Goal: Task Accomplishment & Management: Manage account settings

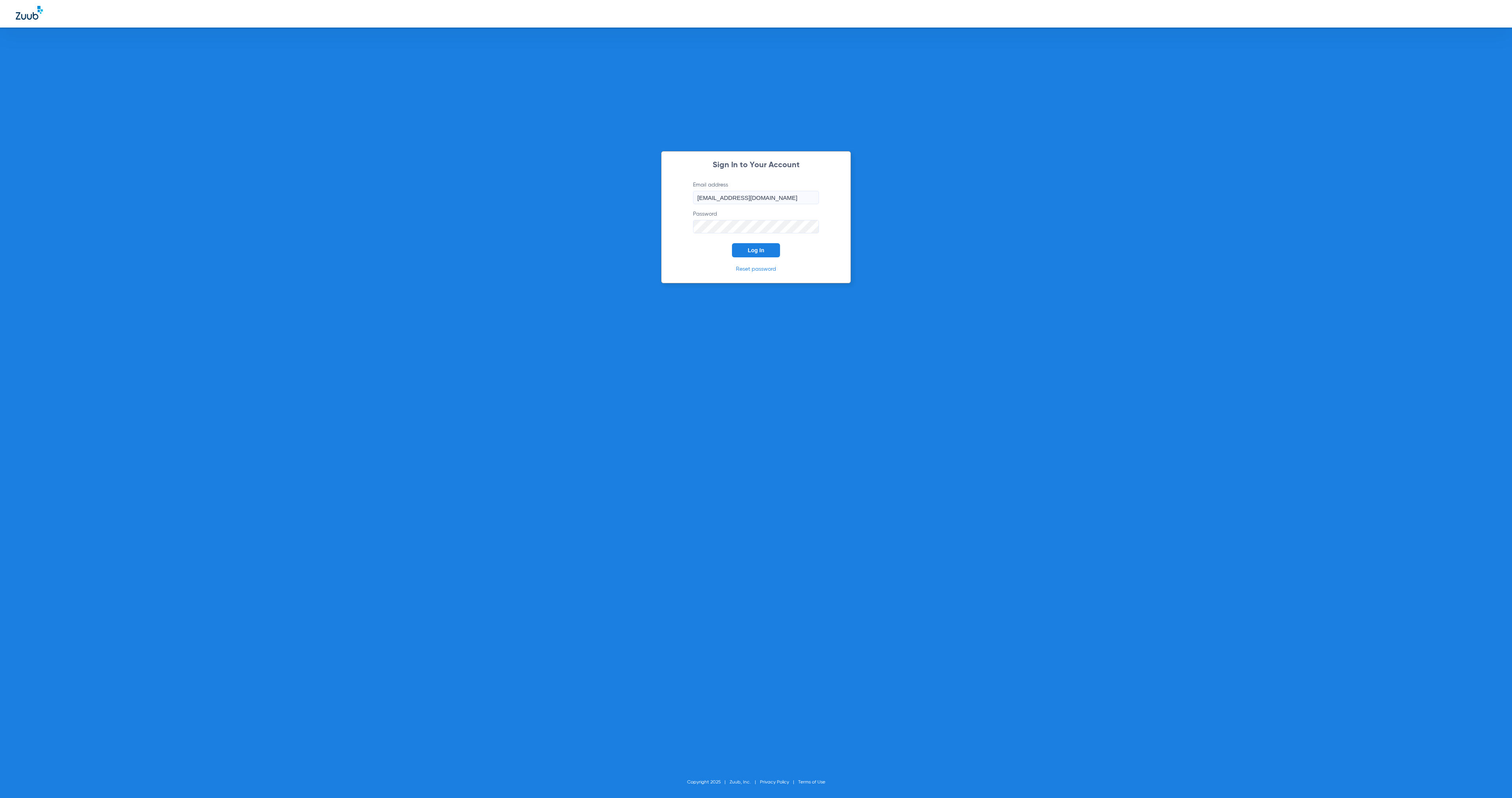
click at [762, 251] on span "Log In" at bounding box center [756, 250] width 16 height 6
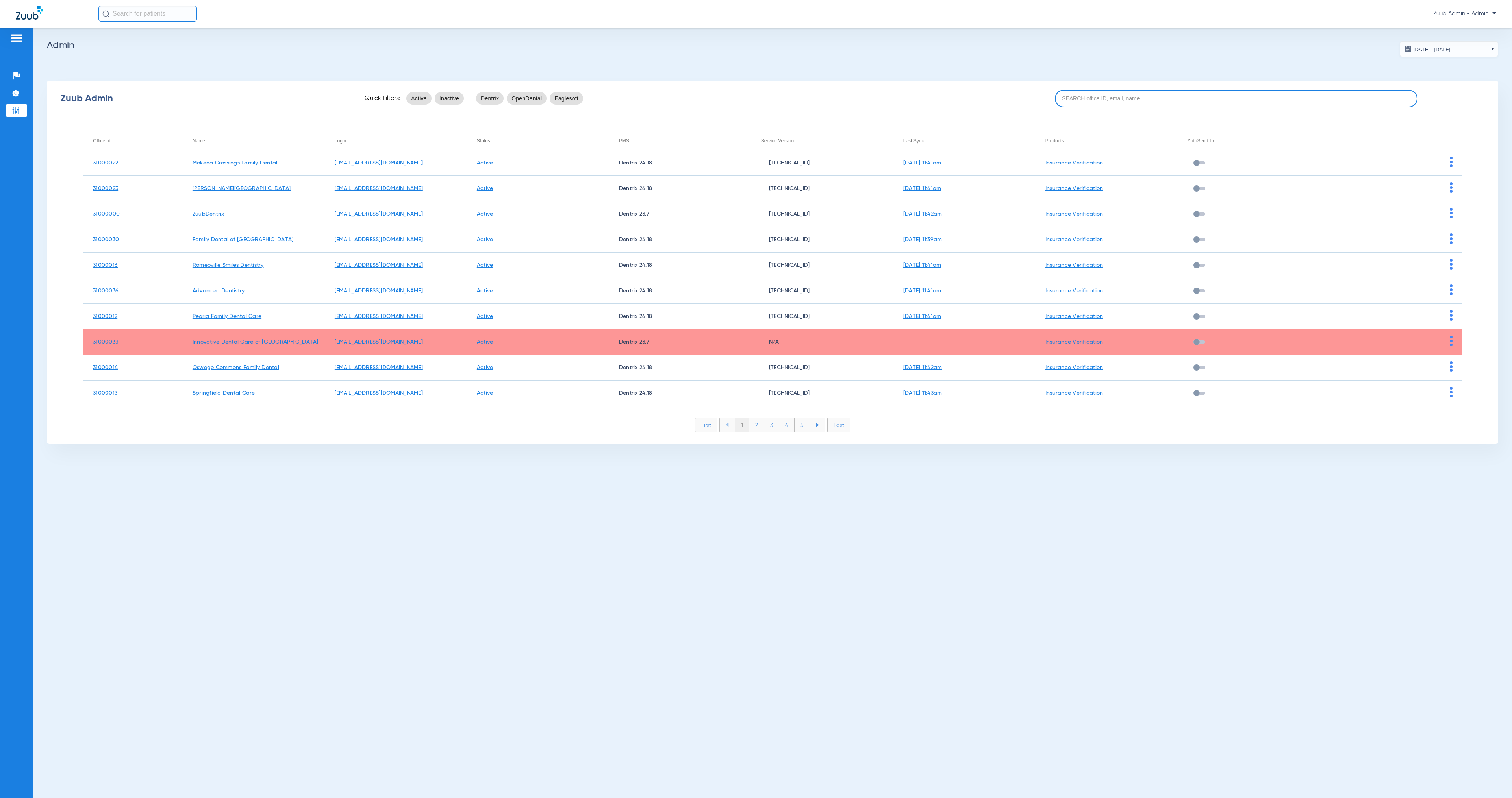
click at [1105, 104] on input at bounding box center [1236, 99] width 363 height 18
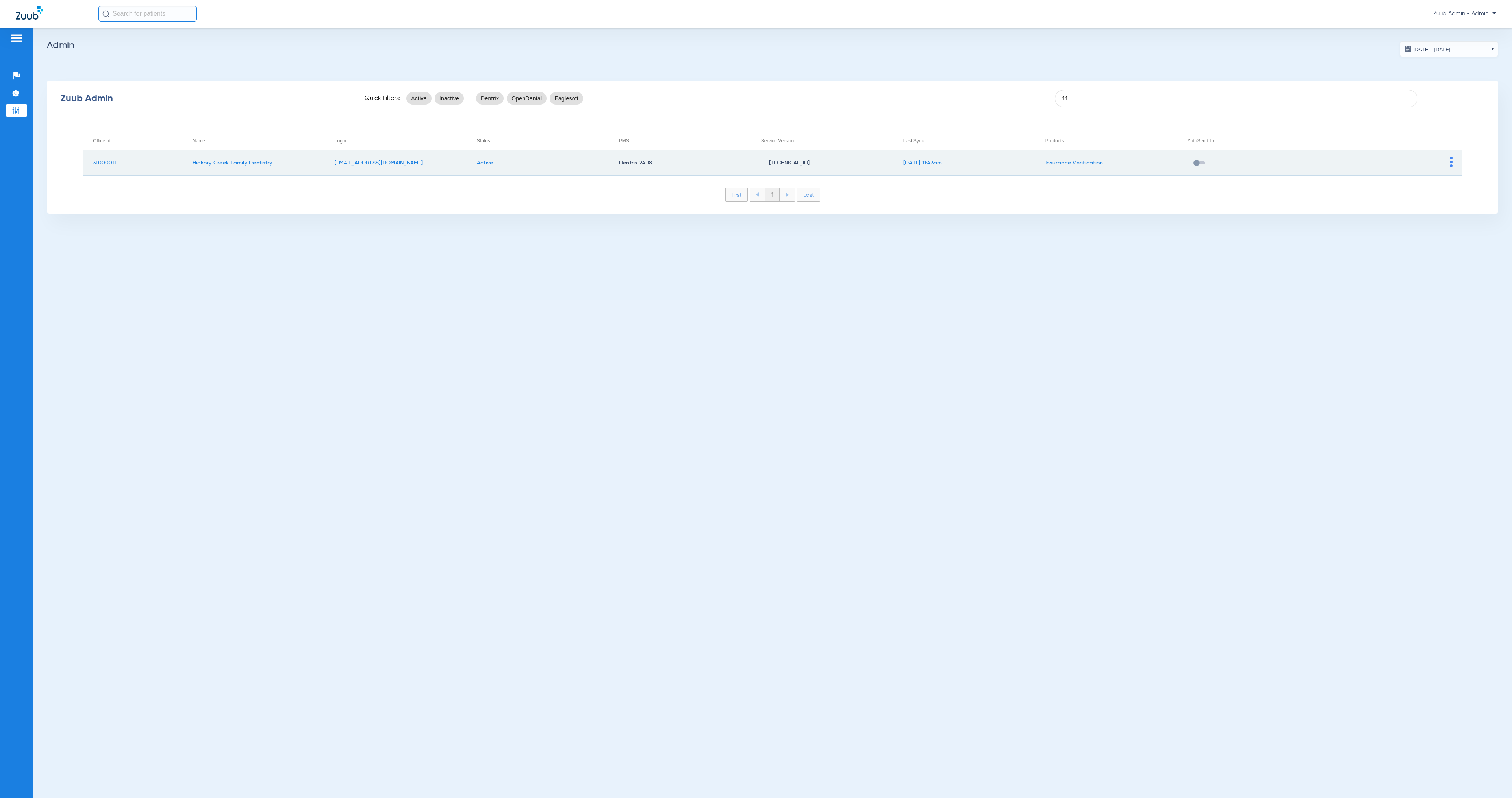
type input "11"
click at [1452, 164] on img at bounding box center [1451, 162] width 3 height 11
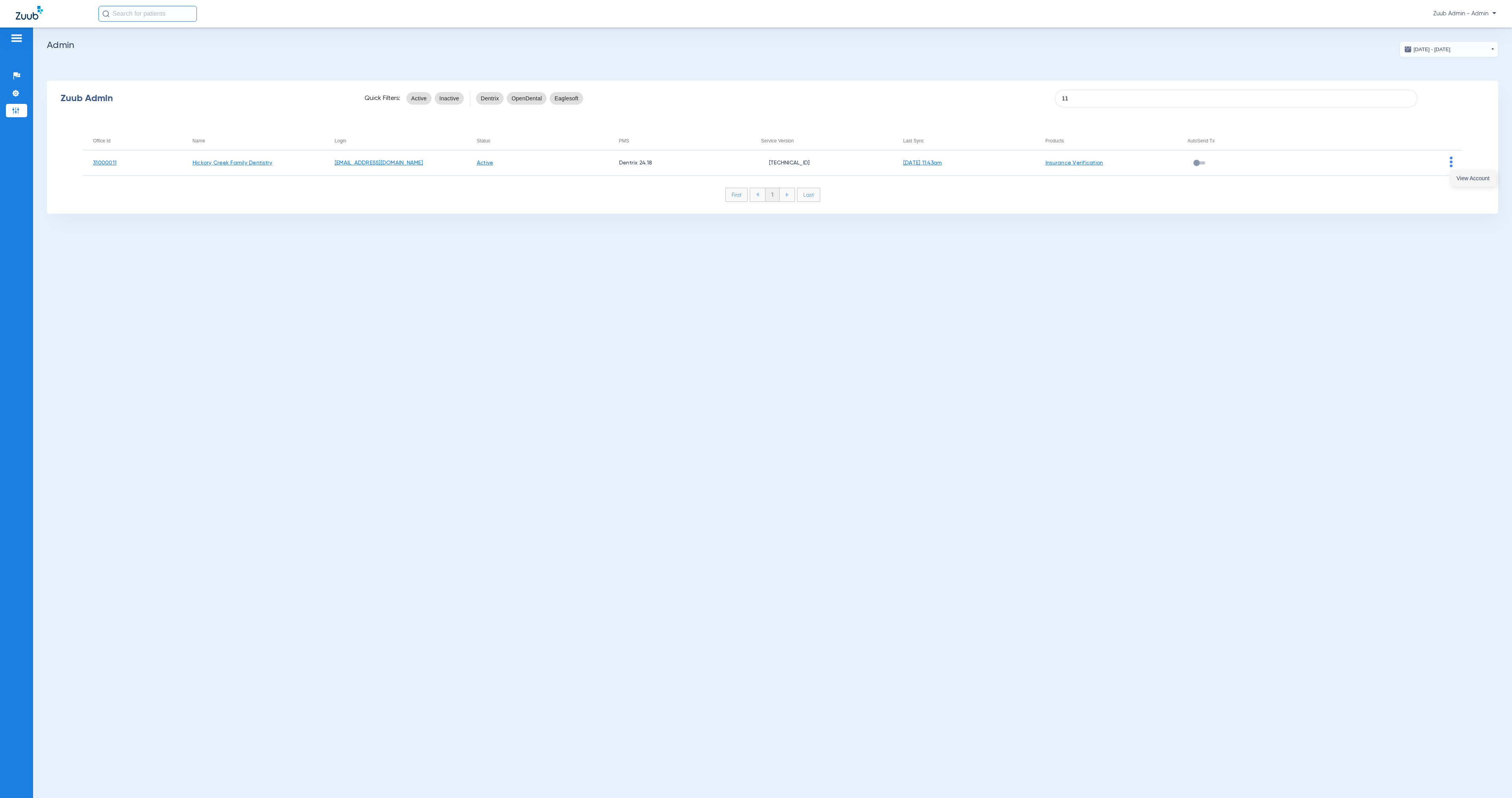
click at [1462, 181] on span "View Account" at bounding box center [1473, 178] width 33 height 5
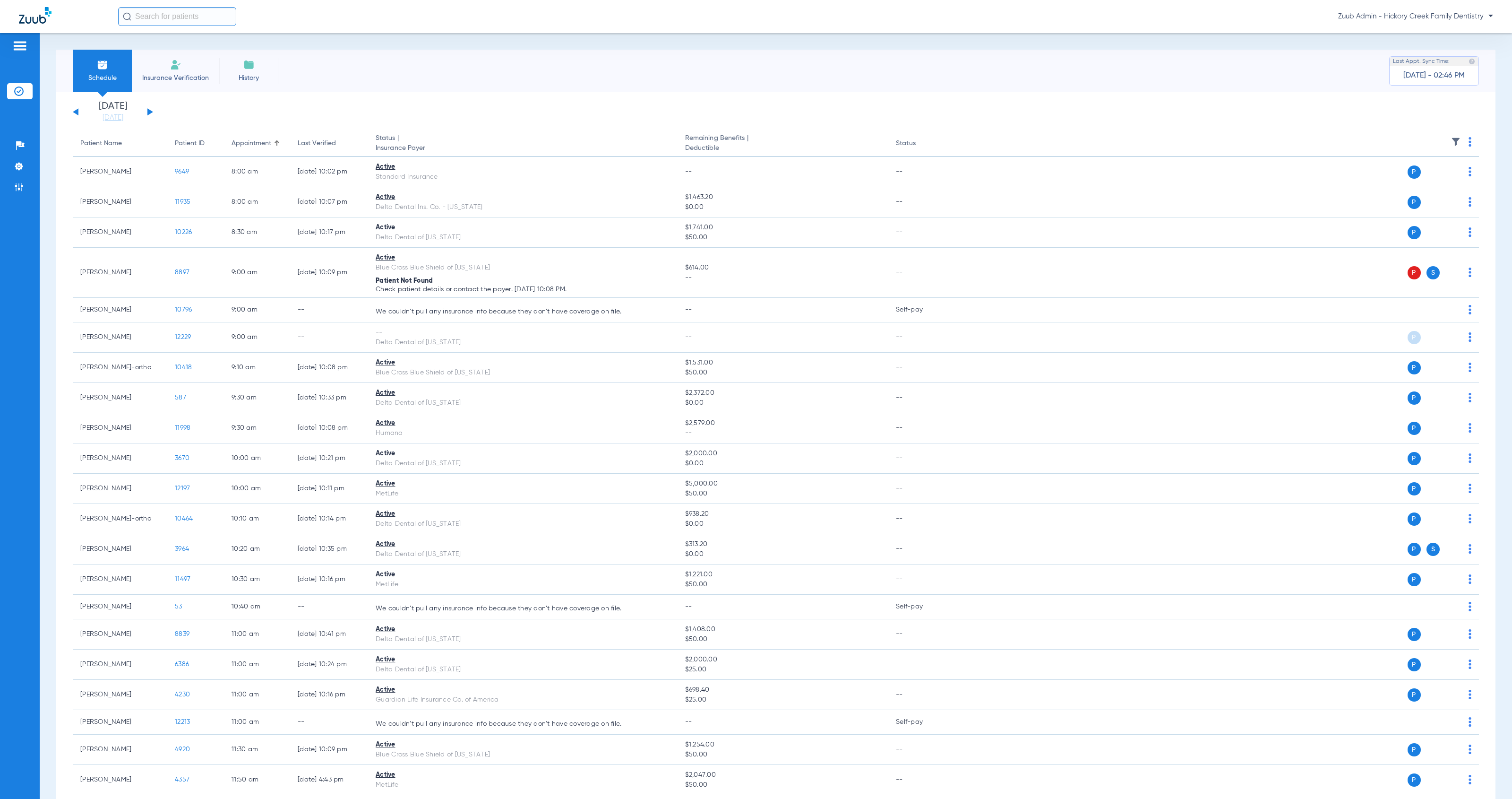
click at [199, 24] on input "text" at bounding box center [177, 16] width 118 height 19
type input "11142"
click at [230, 49] on td "[DATE]" at bounding box center [233, 50] width 29 height 13
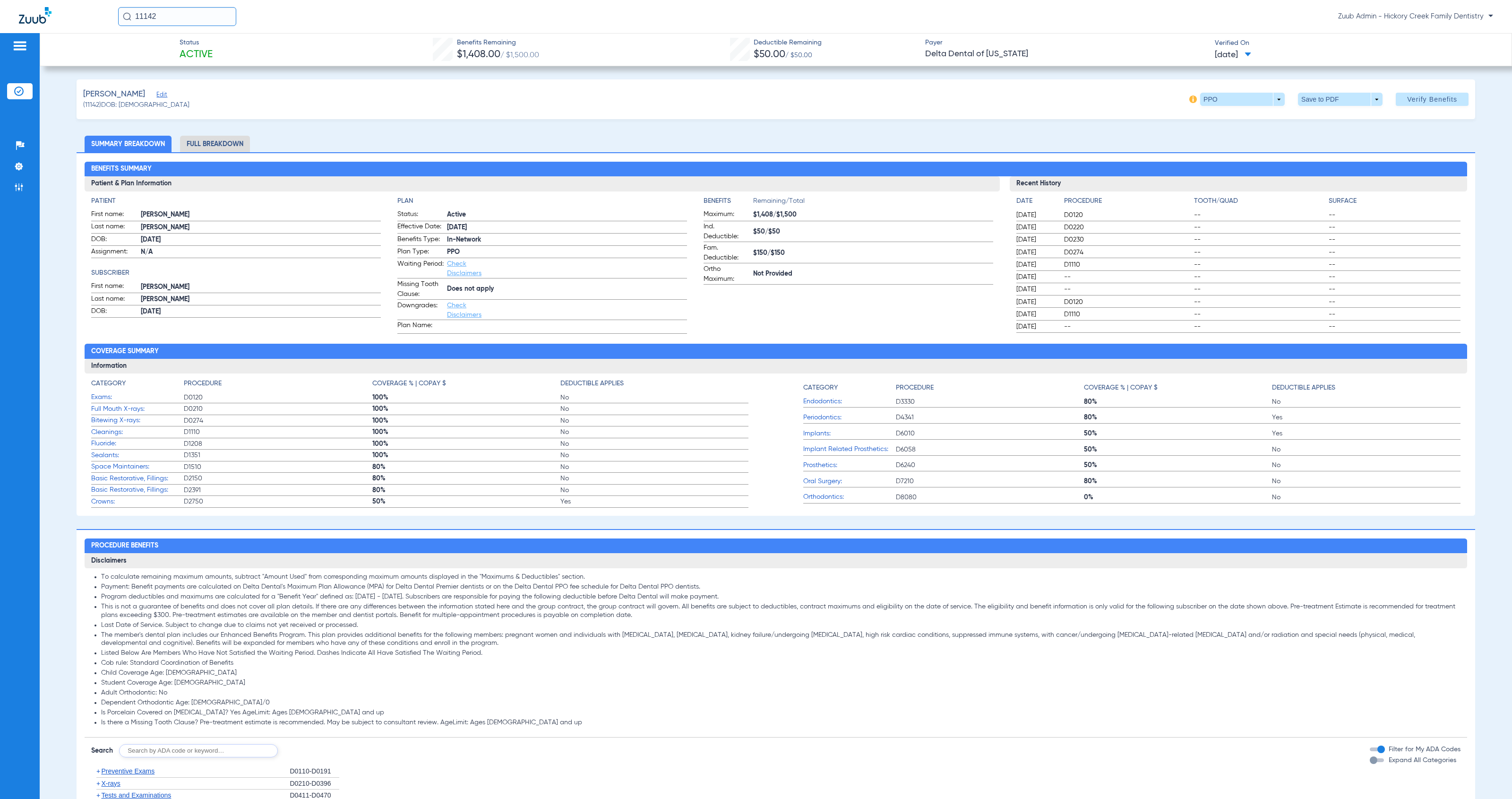
click at [223, 140] on li "Full Breakdown" at bounding box center [215, 144] width 70 height 16
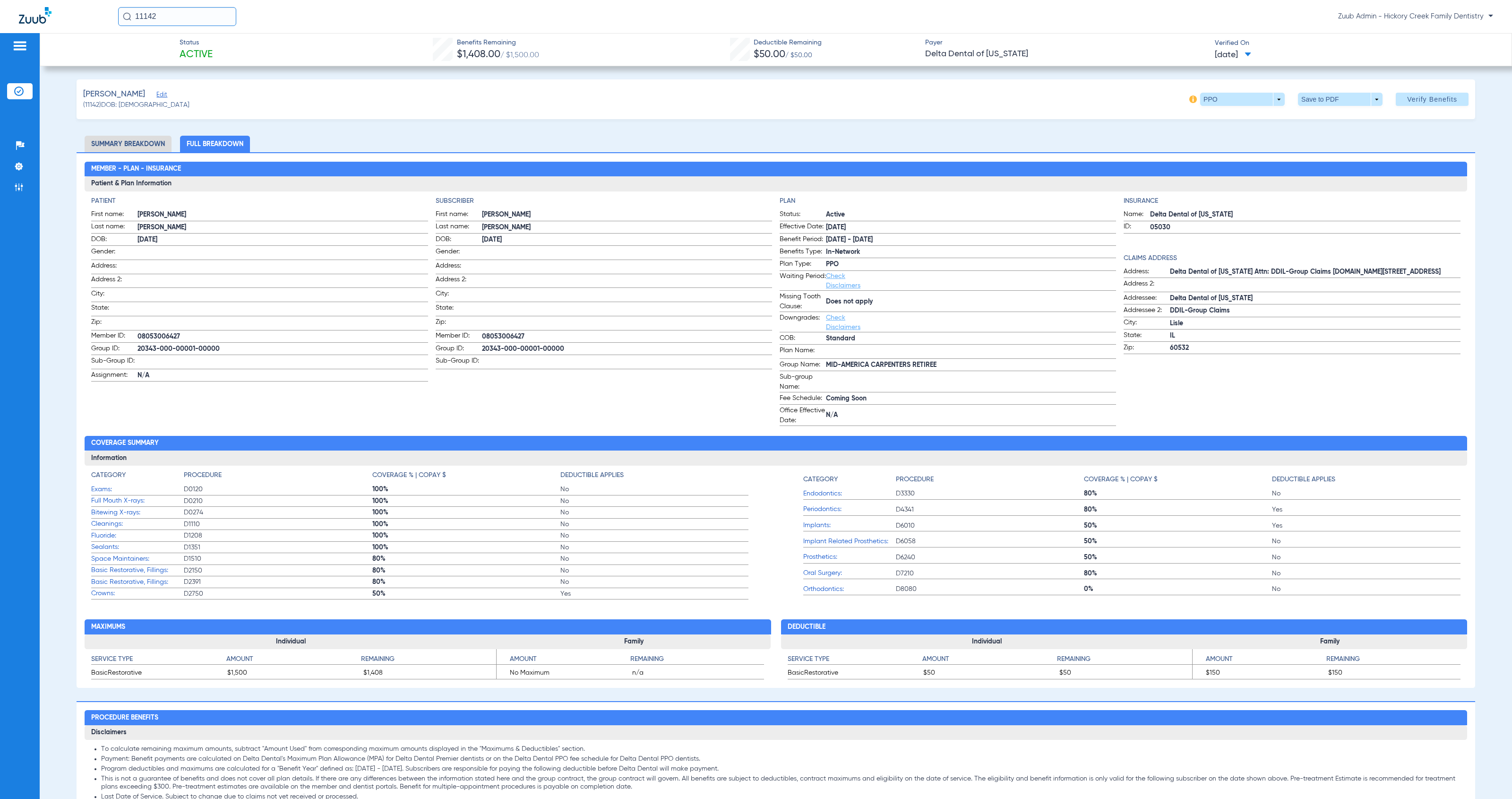
click at [156, 98] on span "Edit" at bounding box center [161, 95] width 8 height 9
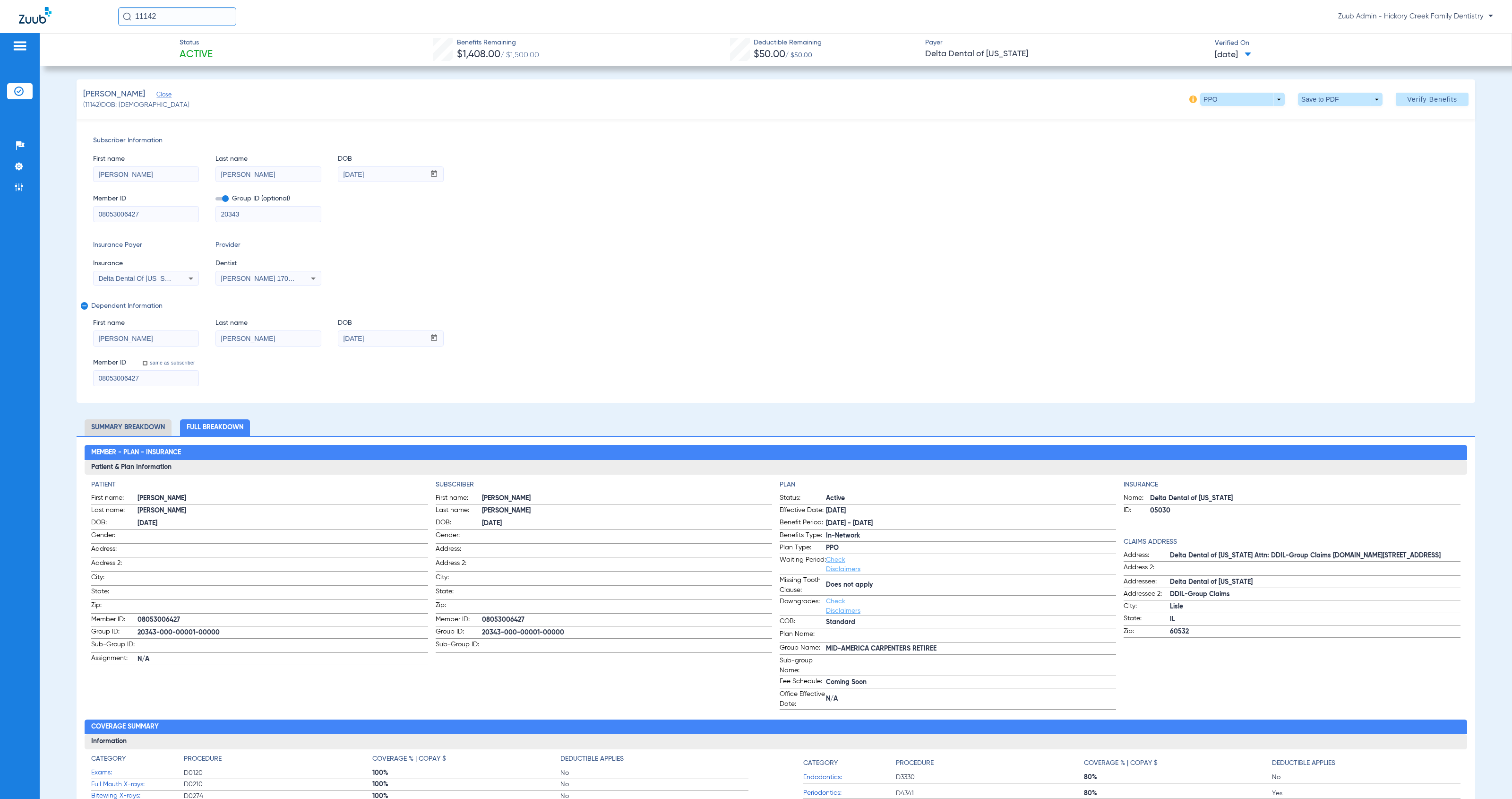
click at [161, 209] on input "08053006427" at bounding box center [146, 213] width 105 height 15
click at [259, 340] on input "[PERSON_NAME]" at bounding box center [268, 338] width 105 height 15
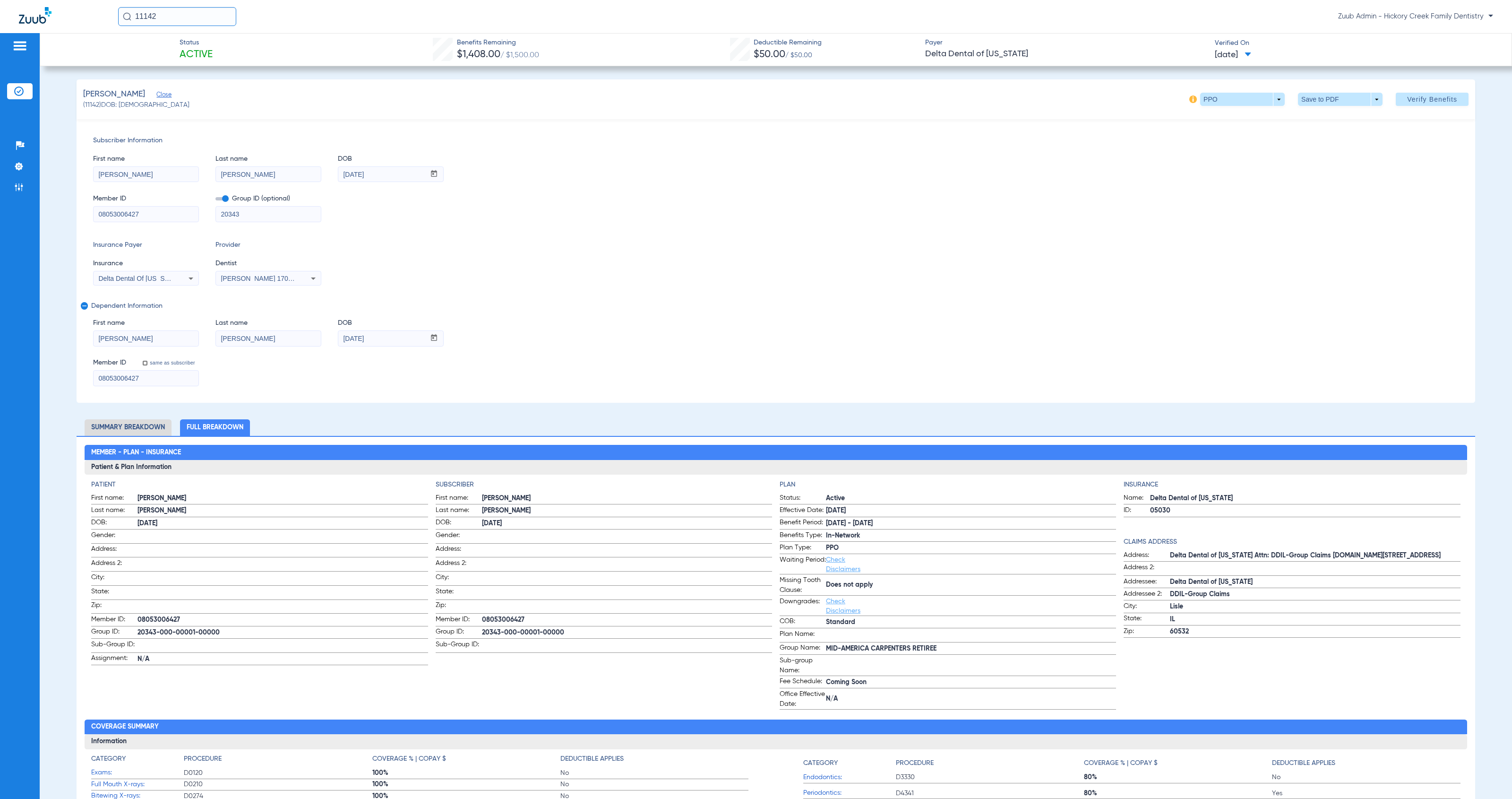
click at [357, 338] on input "[DATE]" at bounding box center [381, 338] width 87 height 15
click at [261, 338] on input "[PERSON_NAME]" at bounding box center [268, 338] width 105 height 15
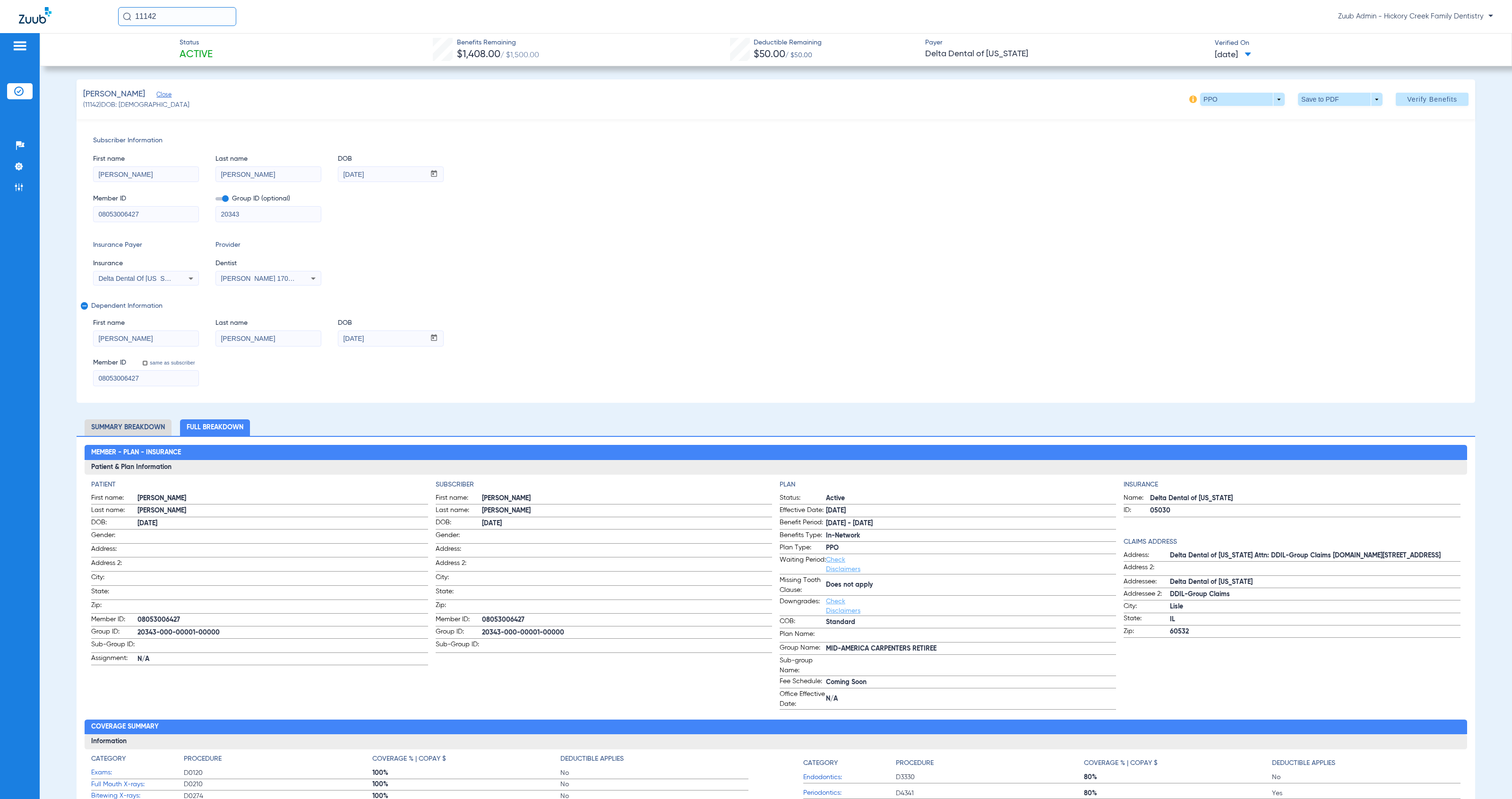
click at [181, 621] on span "08053006427" at bounding box center [282, 620] width 290 height 10
click at [139, 624] on span "08053006427" at bounding box center [282, 620] width 290 height 10
drag, startPoint x: 137, startPoint y: 622, endPoint x: 180, endPoint y: 621, distance: 43.0
click at [180, 621] on span "08053006427" at bounding box center [282, 620] width 290 height 10
drag, startPoint x: 140, startPoint y: 216, endPoint x: 94, endPoint y: 213, distance: 46.1
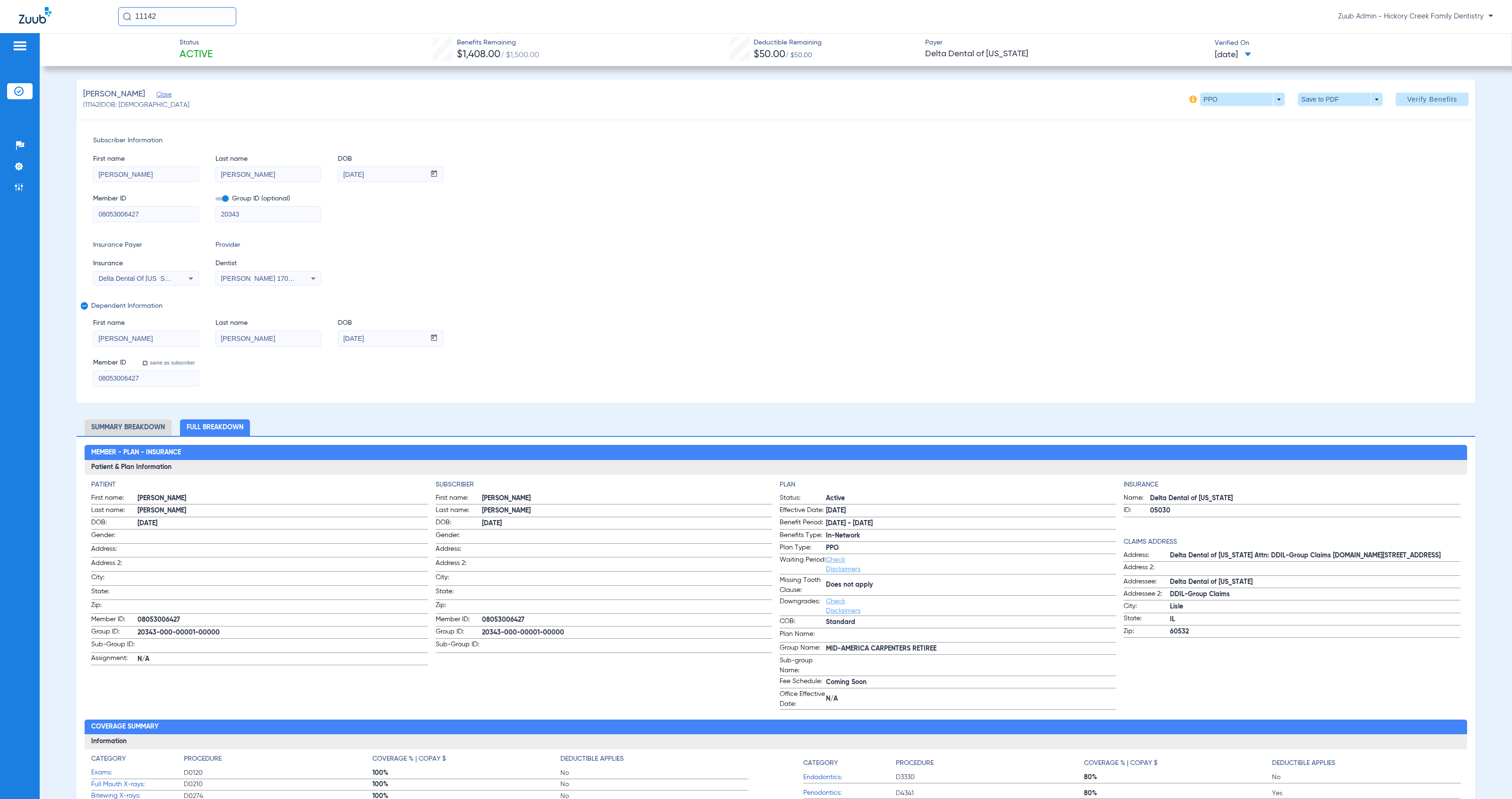
click at [94, 213] on input "08053006427" at bounding box center [146, 213] width 105 height 15
drag, startPoint x: 374, startPoint y: 172, endPoint x: 346, endPoint y: 168, distance: 28.3
click at [346, 168] on input "[DATE]" at bounding box center [381, 174] width 87 height 15
drag, startPoint x: 98, startPoint y: 105, endPoint x: 91, endPoint y: 106, distance: 7.1
click at [85, 105] on span "(11142) DOB: [DEMOGRAPHIC_DATA]" at bounding box center [136, 105] width 106 height 10
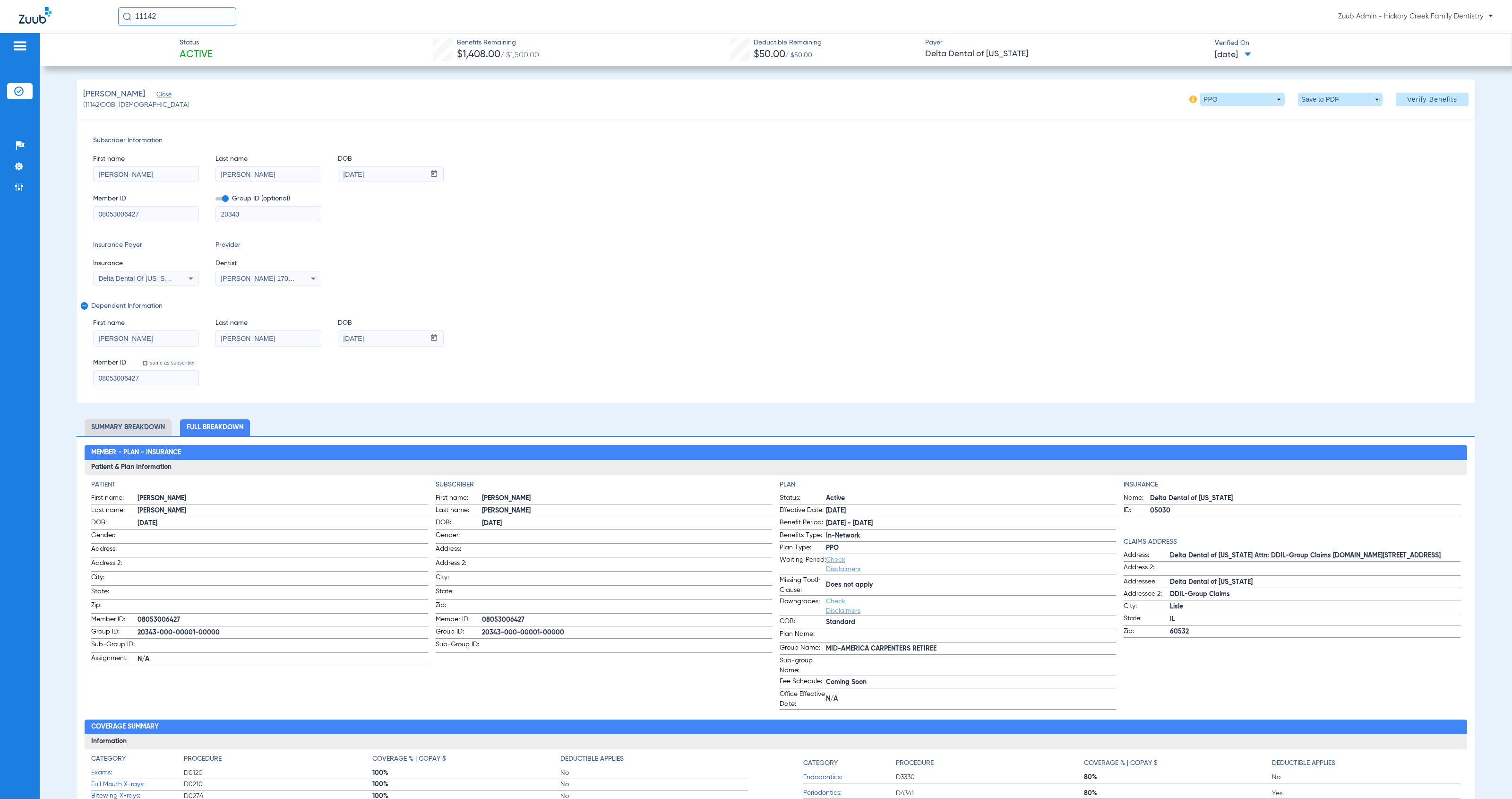
copy span "11142"
click at [18, 168] on img at bounding box center [18, 166] width 9 height 9
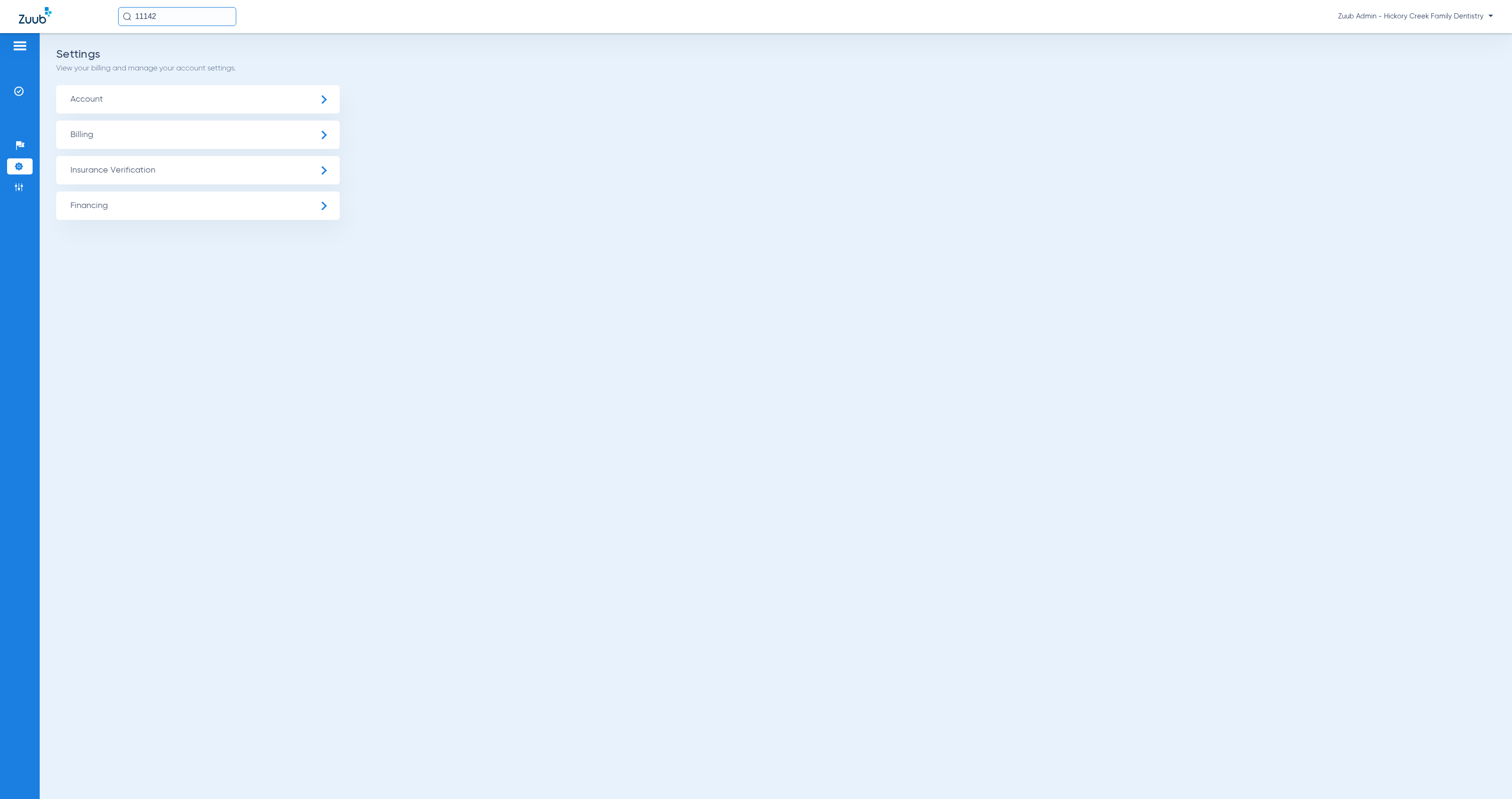
click at [229, 104] on span "Account" at bounding box center [198, 99] width 283 height 28
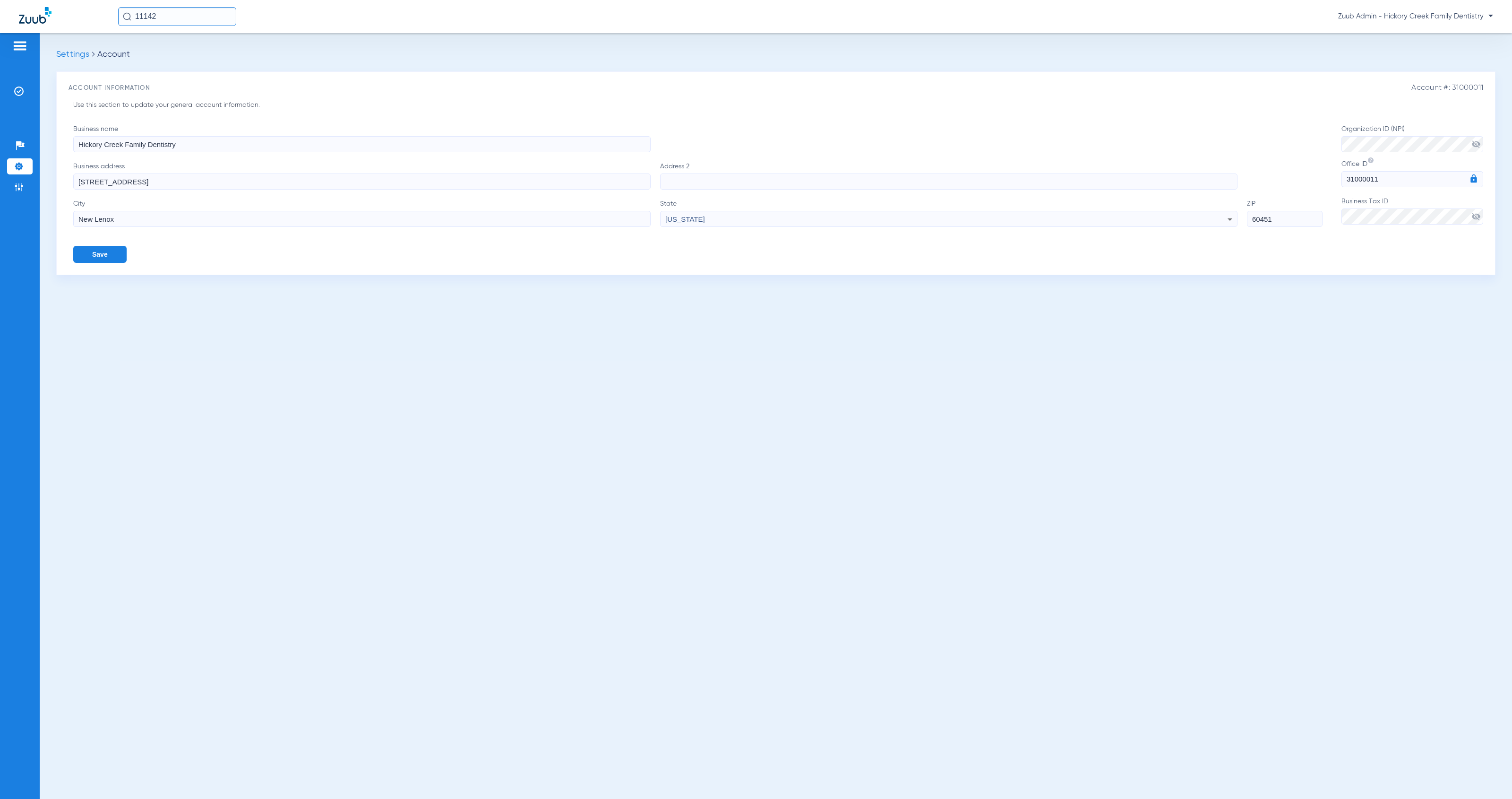
click at [1479, 216] on span "visibility_off" at bounding box center [1475, 216] width 9 height 9
click at [168, 16] on input "11142" at bounding box center [177, 16] width 118 height 19
click at [219, 51] on td "[DATE]" at bounding box center [233, 50] width 29 height 13
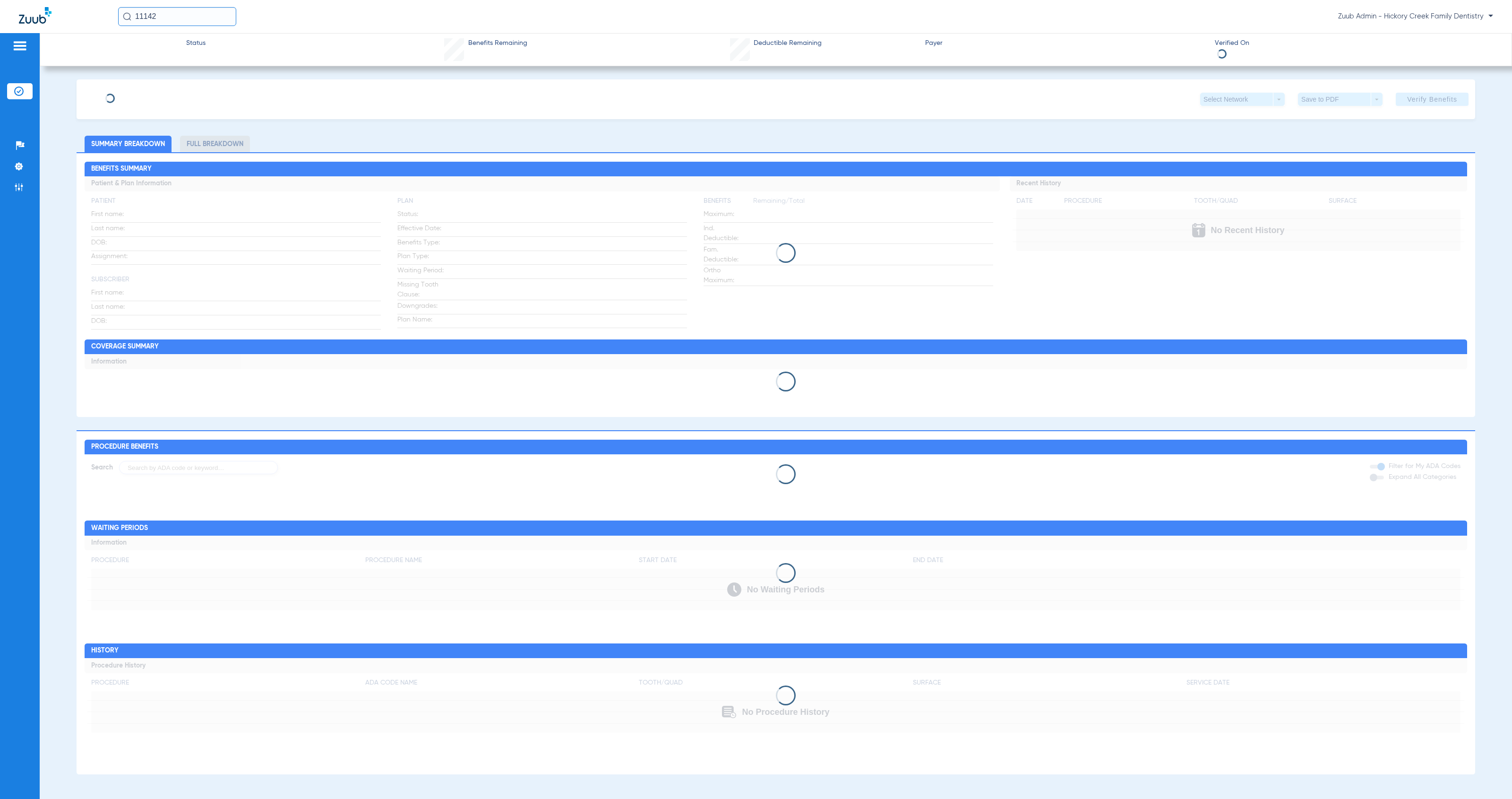
type input "[PERSON_NAME]"
type input "[DATE]"
type input "08053006427"
type input "20343"
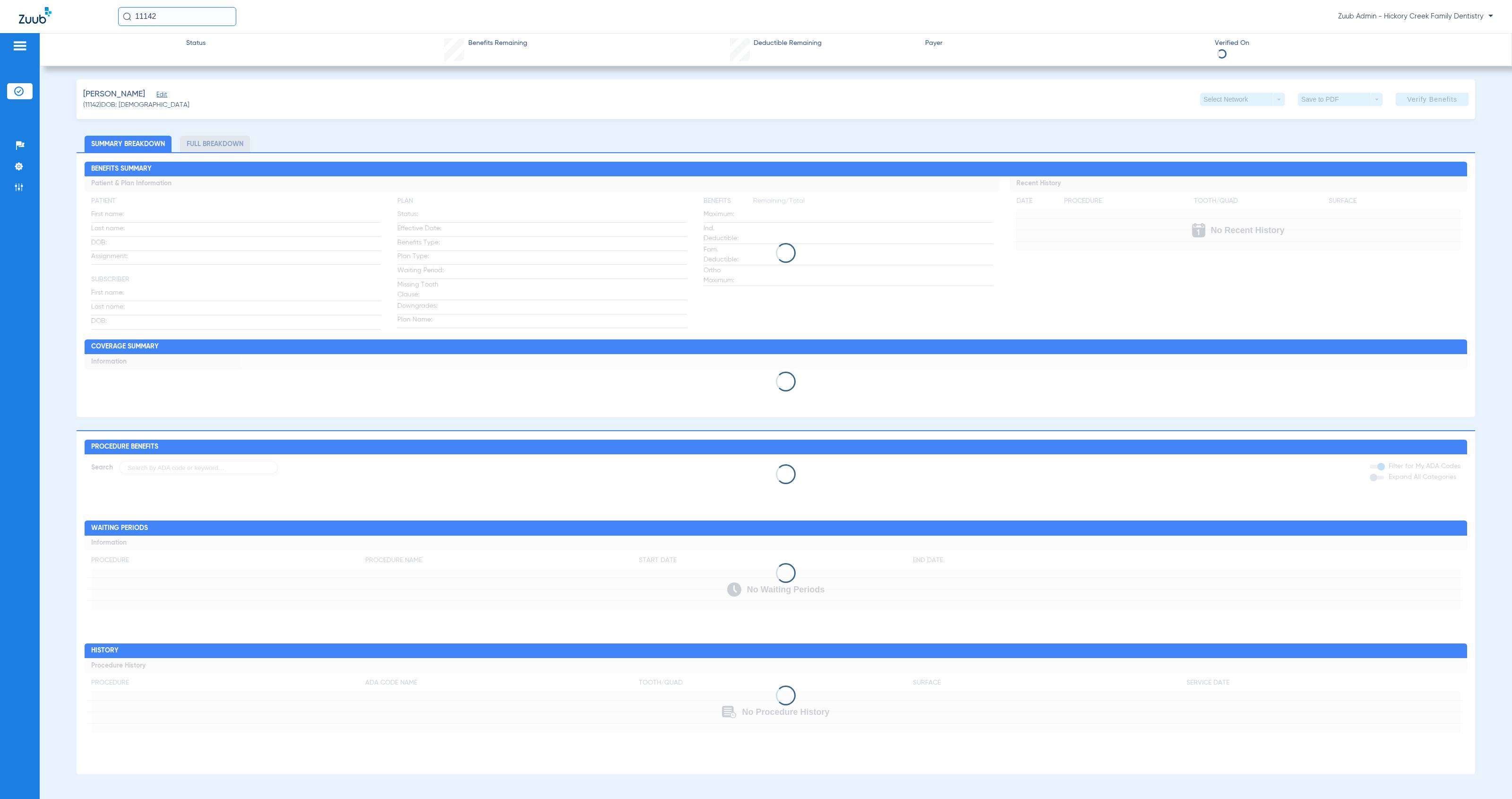
click at [186, 96] on div "[PERSON_NAME] (11142) DOB: [DEMOGRAPHIC_DATA] Select Network arrow_drop_down Sa…" at bounding box center [776, 99] width 1399 height 39
click at [156, 95] on div "[PERSON_NAME] (11142) DOB: [DEMOGRAPHIC_DATA] Select Network arrow_drop_down Sa…" at bounding box center [776, 99] width 1399 height 39
click at [156, 97] on span "Edit" at bounding box center [161, 95] width 8 height 9
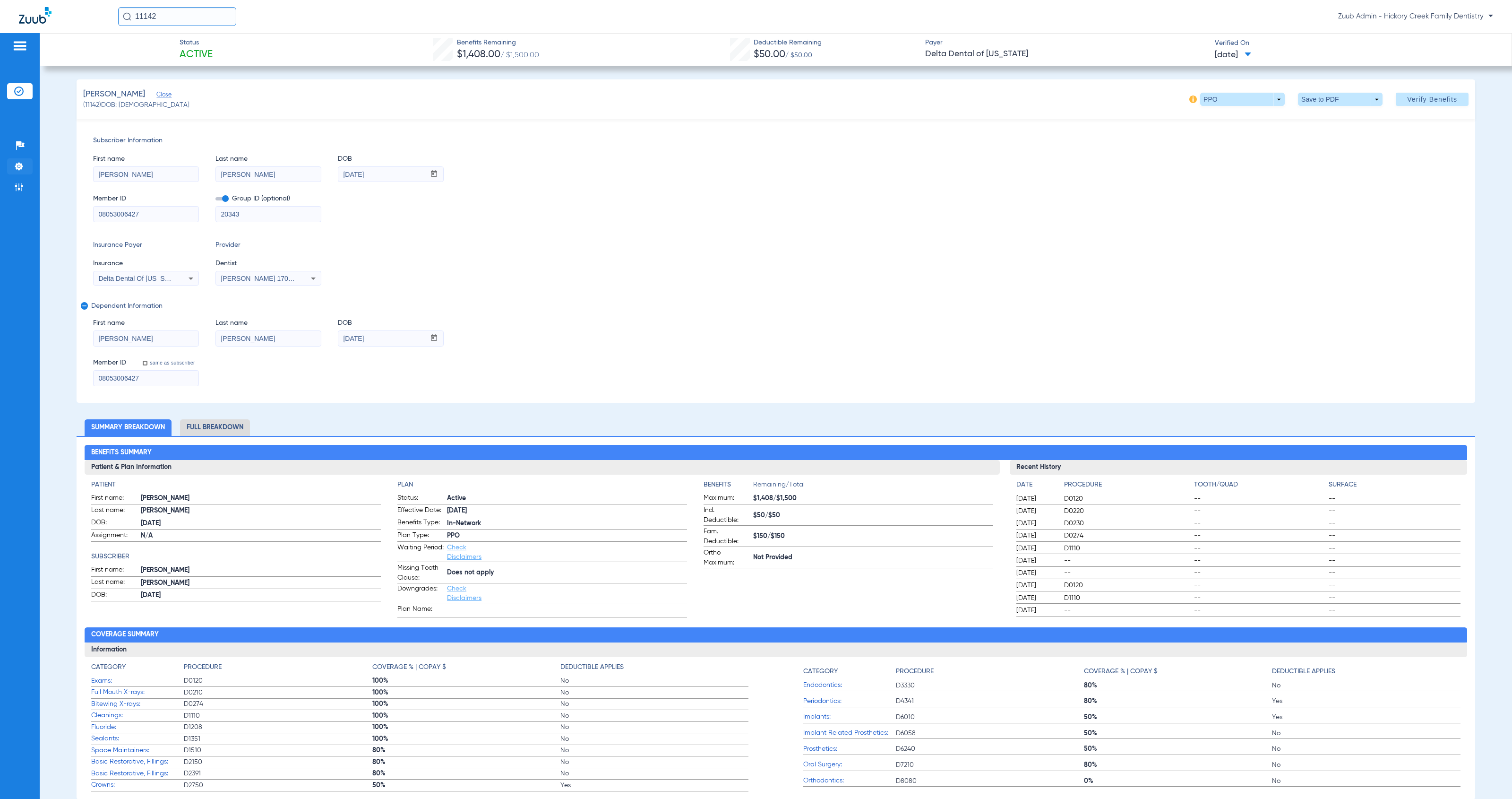
click at [24, 167] on li "Settings" at bounding box center [20, 166] width 25 height 16
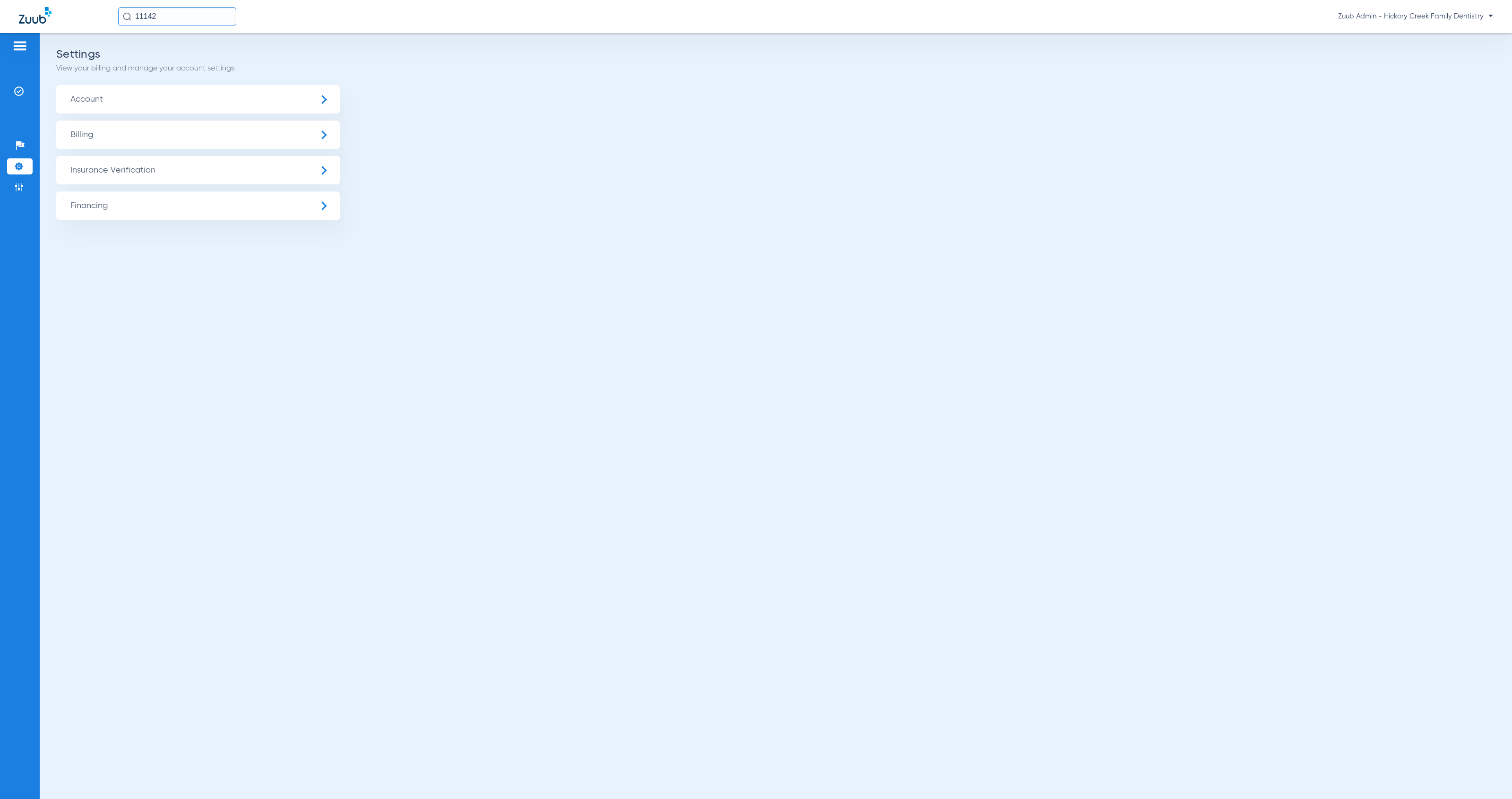
click at [233, 87] on span "Account" at bounding box center [198, 99] width 283 height 28
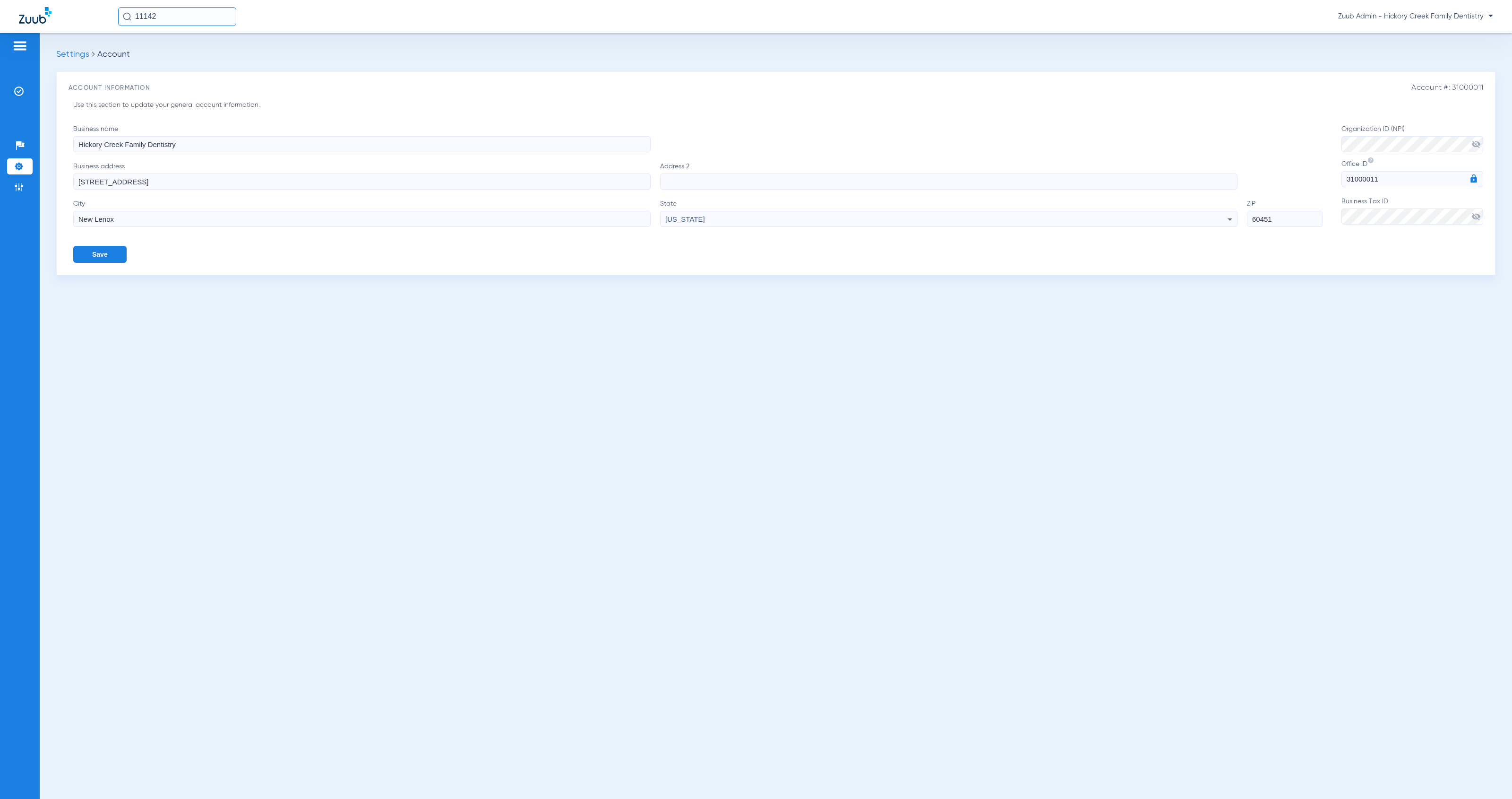
click at [1477, 144] on span "visibility_off" at bounding box center [1475, 144] width 9 height 9
click at [178, 15] on input "11142" at bounding box center [177, 16] width 118 height 19
click at [199, 51] on td "11142" at bounding box center [208, 50] width 21 height 13
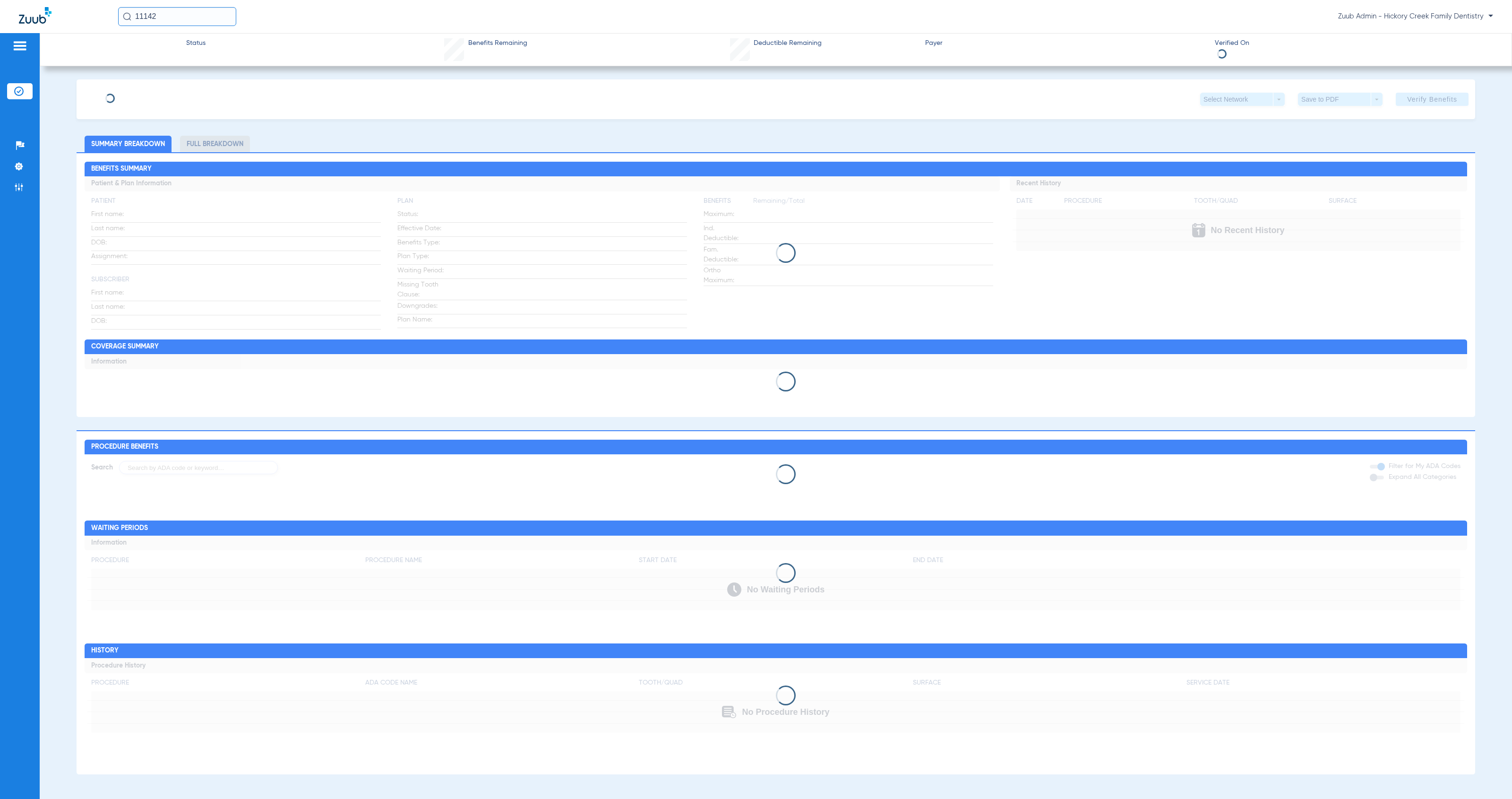
type input "[PERSON_NAME]"
type input "[DATE]"
type input "08053006427"
type input "20343"
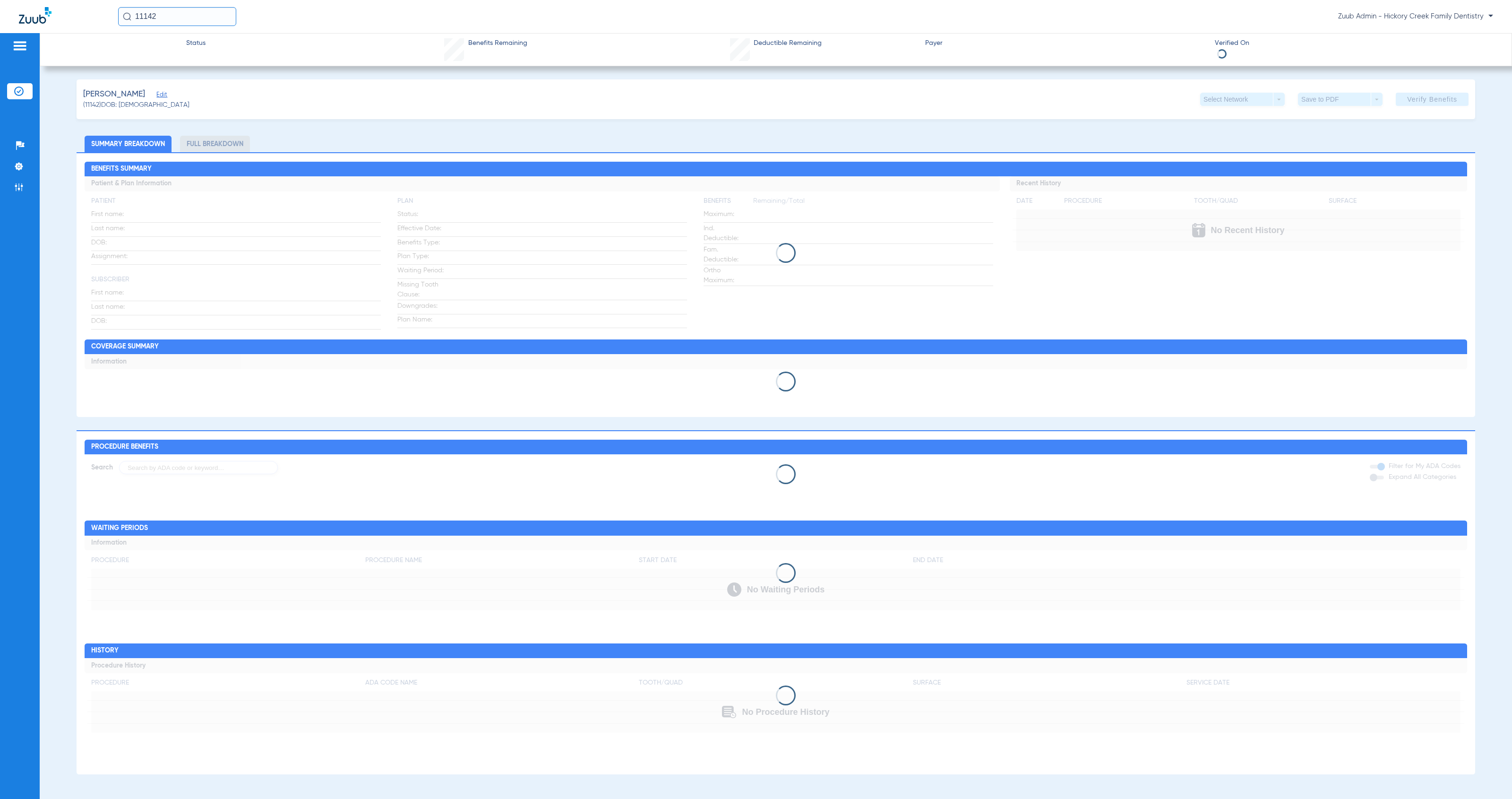
drag, startPoint x: 149, startPoint y: 96, endPoint x: 155, endPoint y: 99, distance: 6.7
click at [156, 96] on span "Edit" at bounding box center [161, 95] width 8 height 9
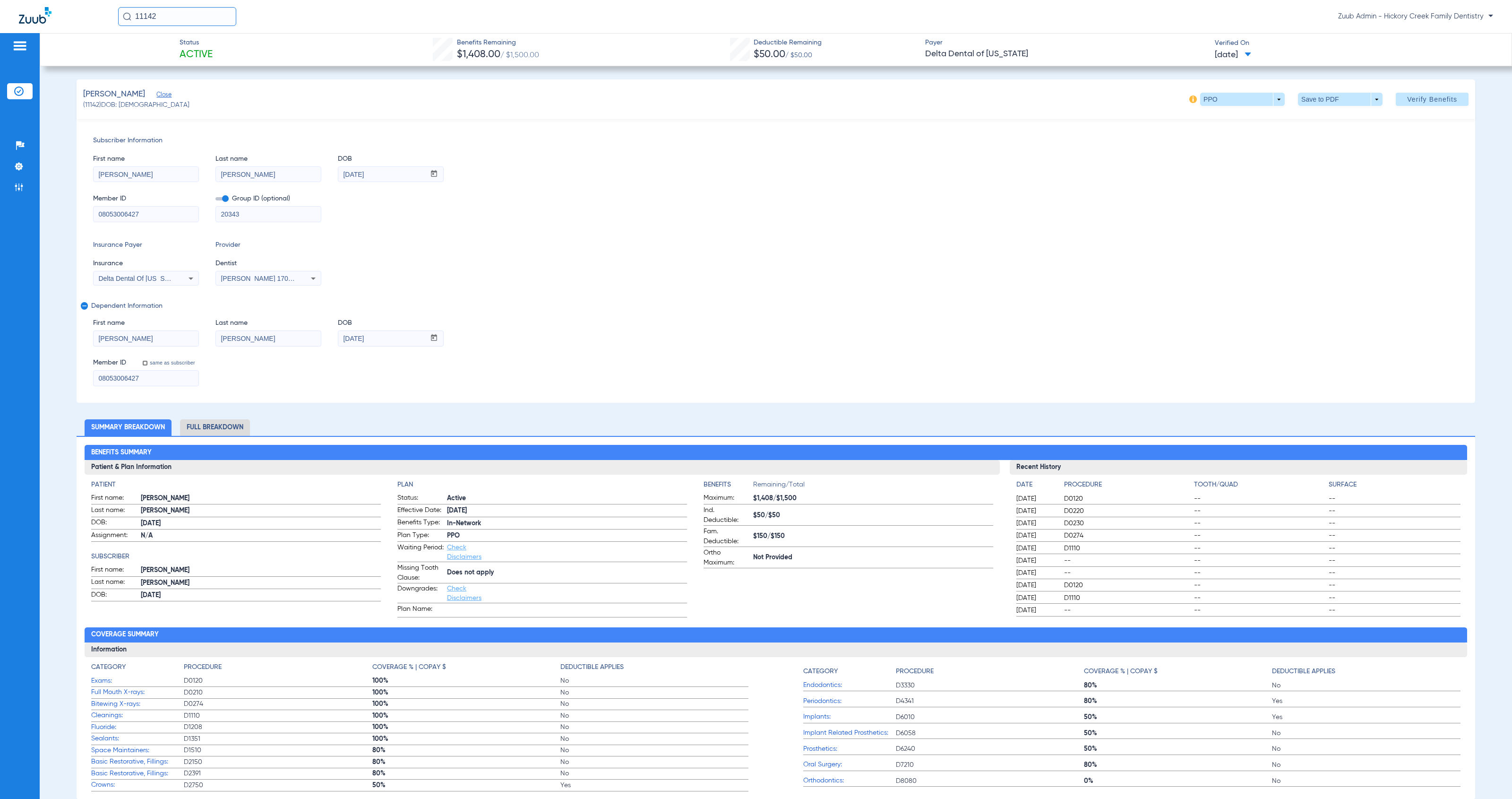
click at [313, 280] on icon at bounding box center [313, 278] width 11 height 11
click at [581, 357] on div at bounding box center [756, 400] width 1512 height 799
click at [313, 280] on icon at bounding box center [313, 278] width 11 height 11
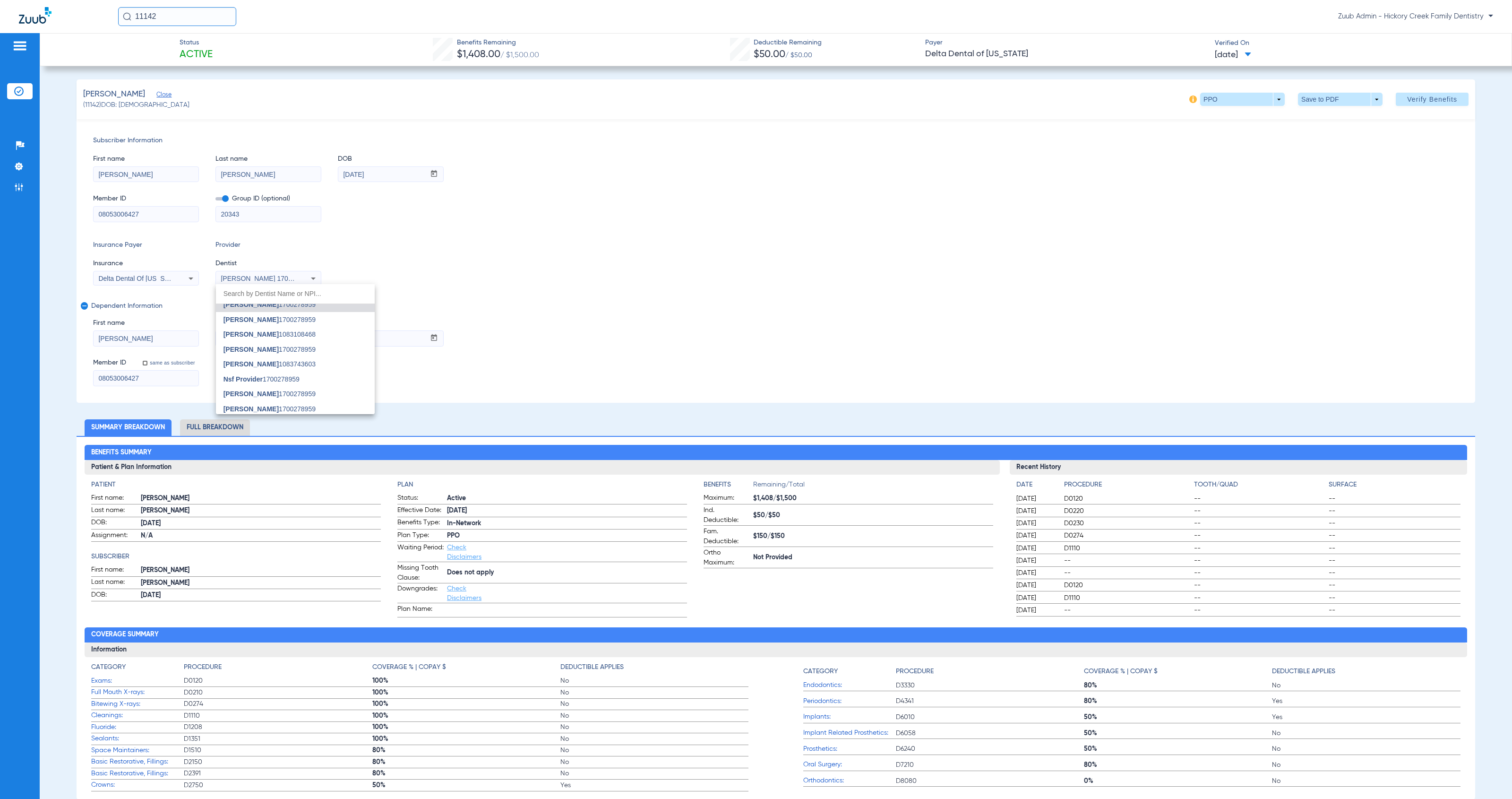
click at [24, 97] on div at bounding box center [756, 400] width 1512 height 799
click at [19, 90] on img at bounding box center [18, 91] width 9 height 9
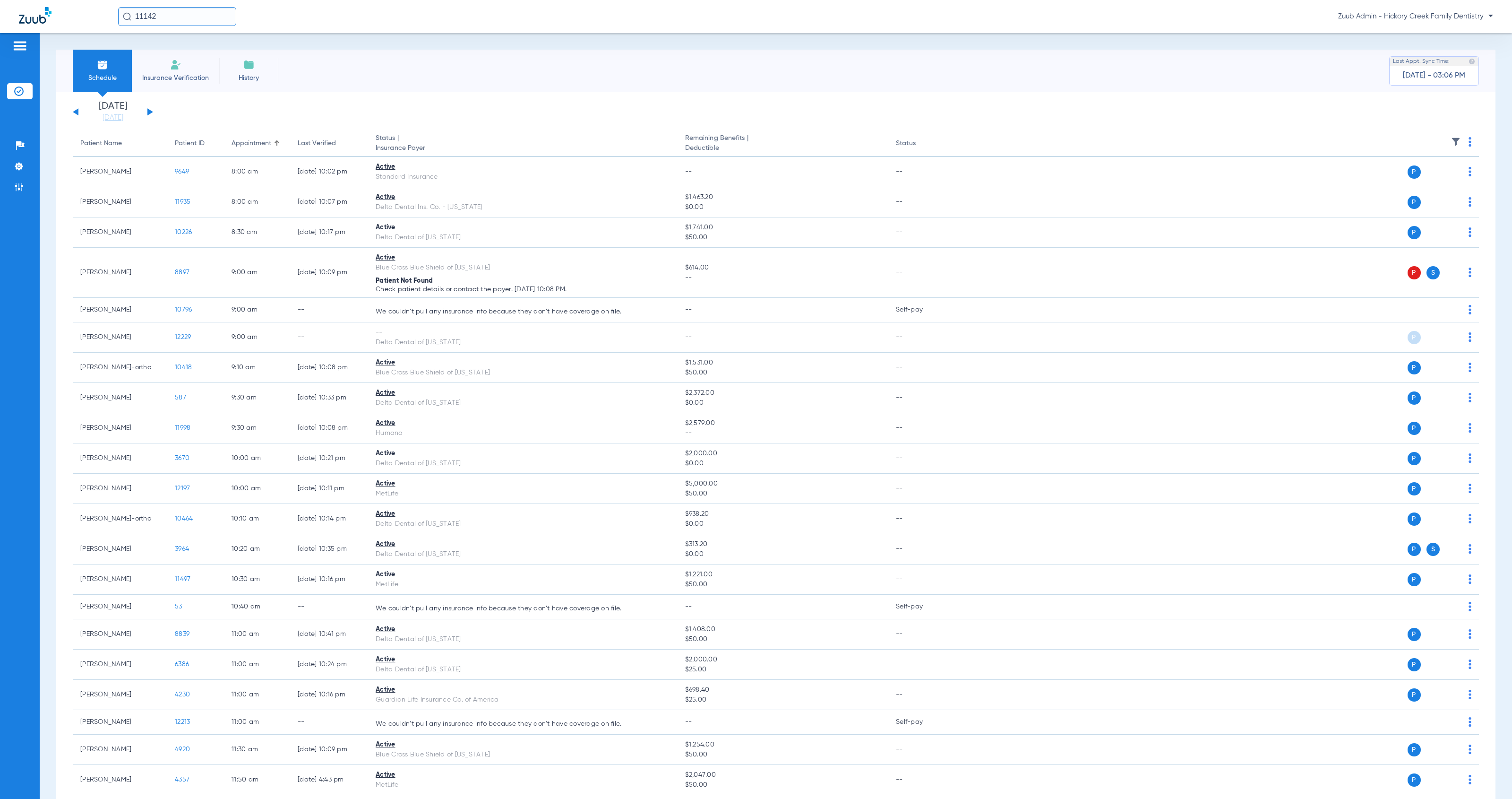
click at [1451, 140] on img at bounding box center [1455, 142] width 9 height 9
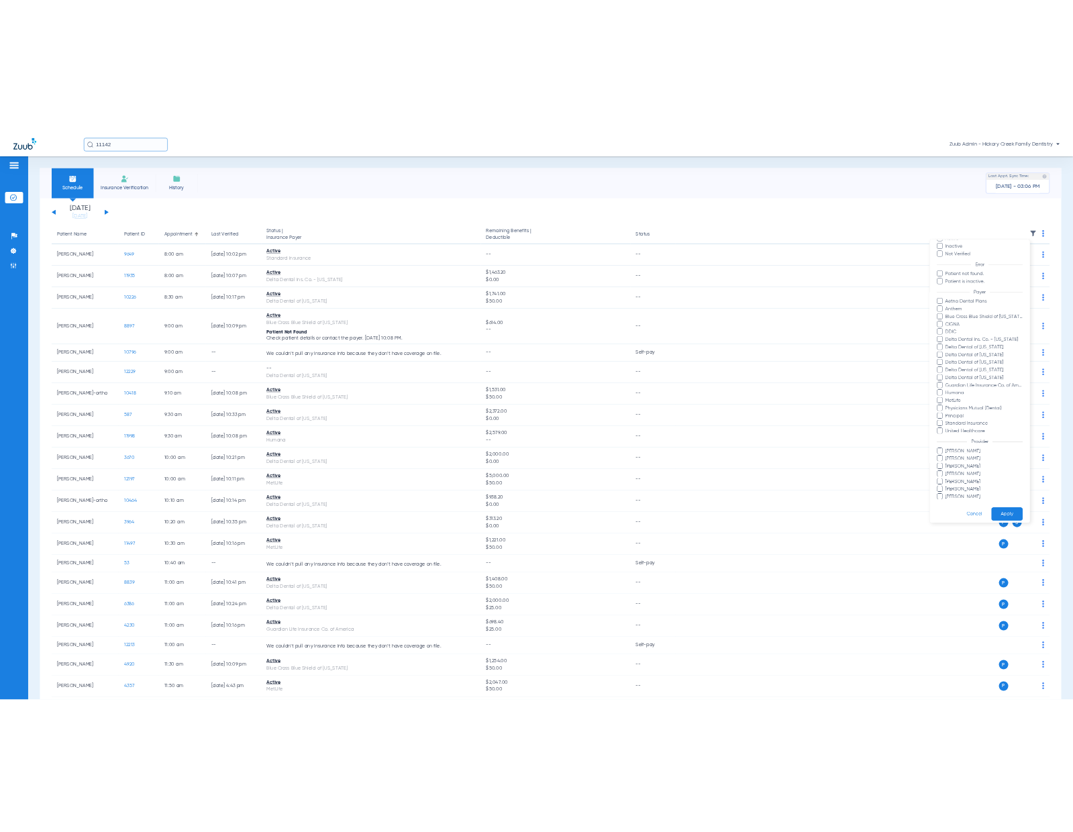
scroll to position [88, 0]
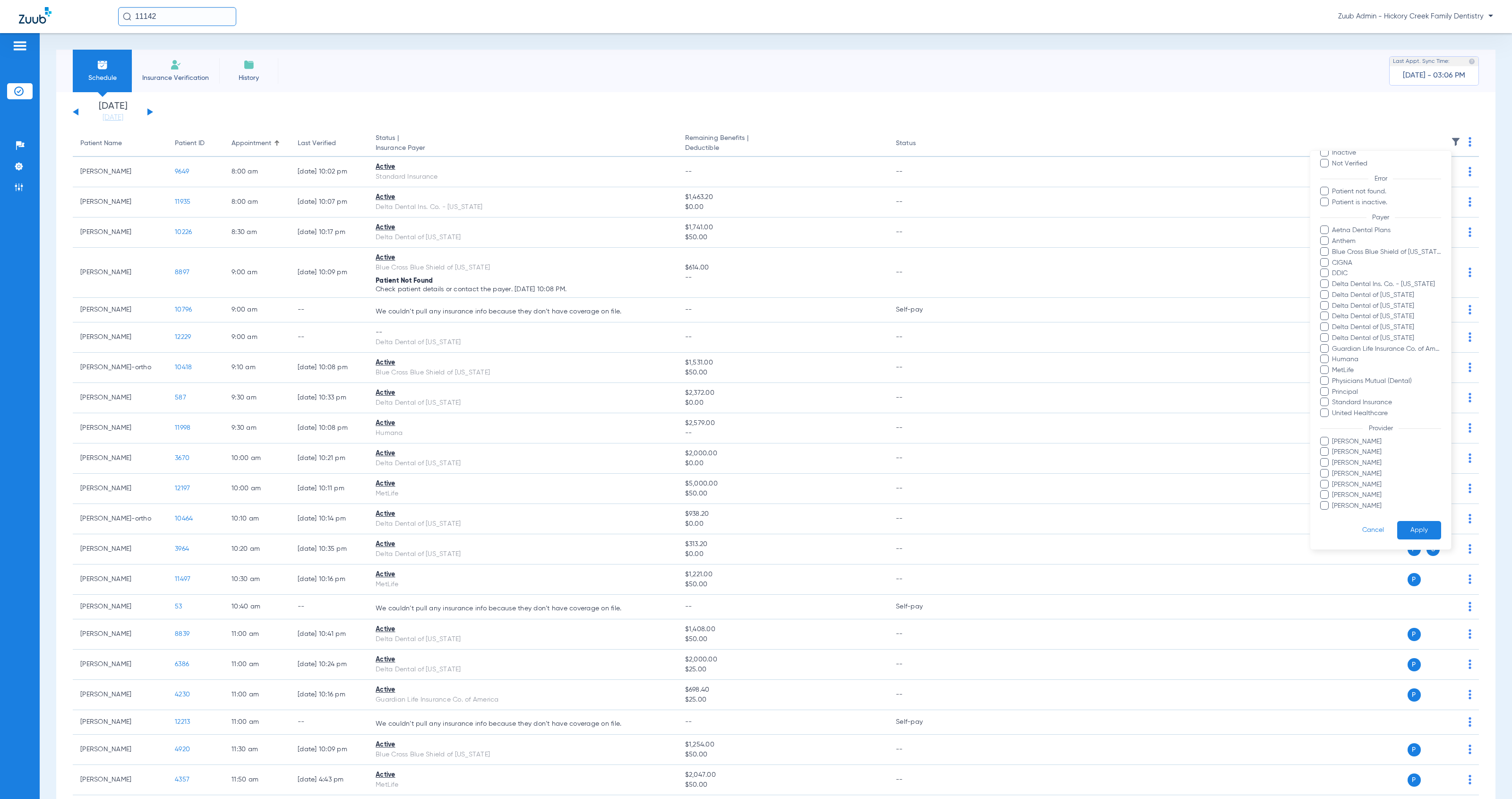
click at [1449, 140] on div at bounding box center [756, 400] width 1512 height 799
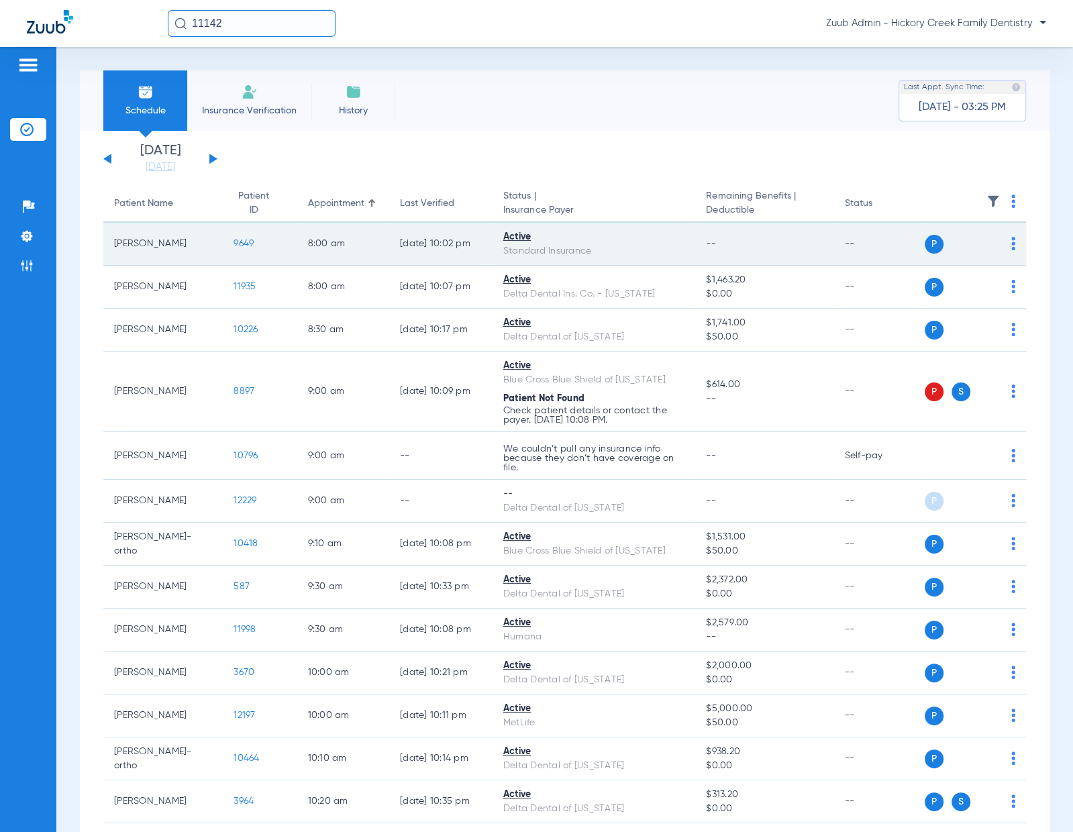
click at [233, 242] on span "9649" at bounding box center [243, 243] width 20 height 9
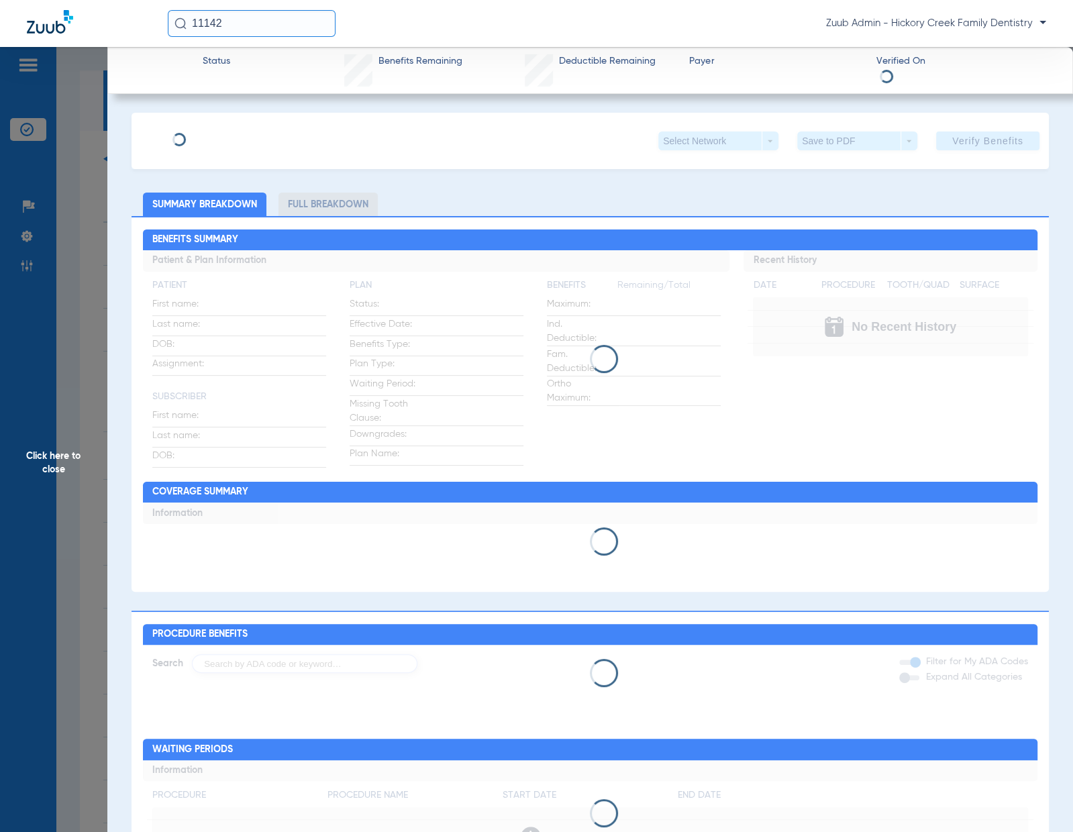
click at [326, 205] on li "Full Breakdown" at bounding box center [327, 204] width 99 height 23
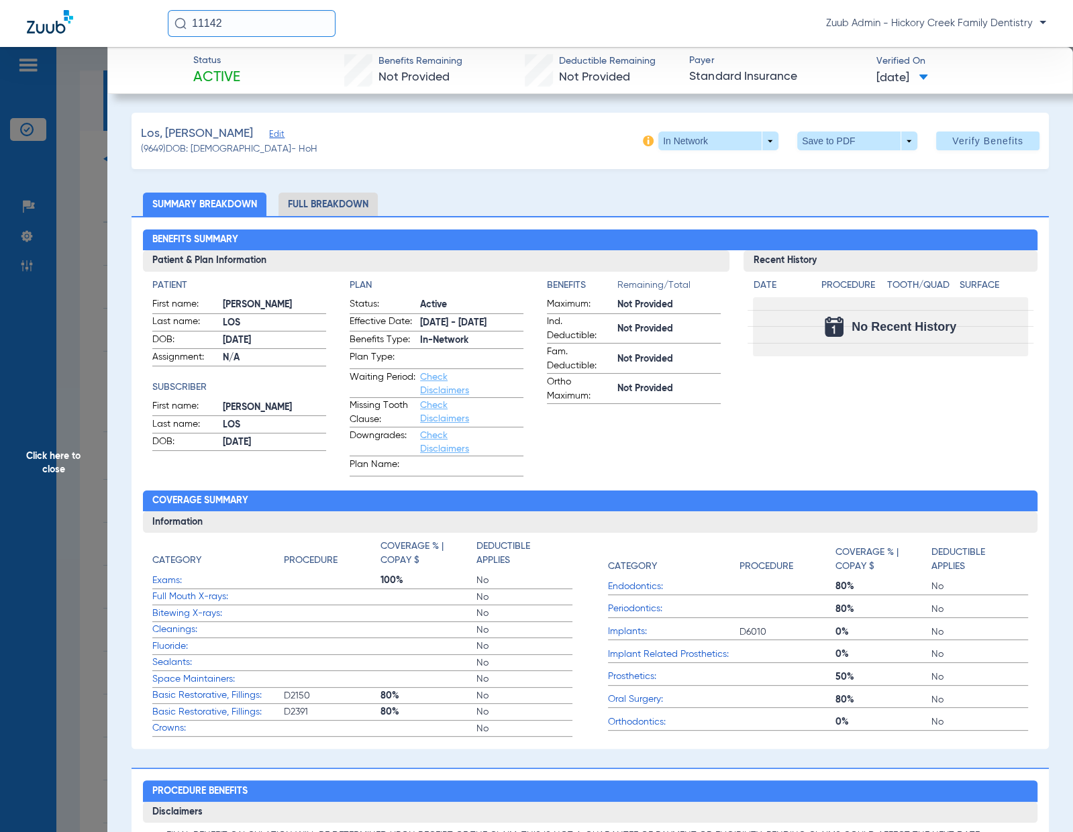
click at [330, 203] on li "Full Breakdown" at bounding box center [327, 204] width 99 height 23
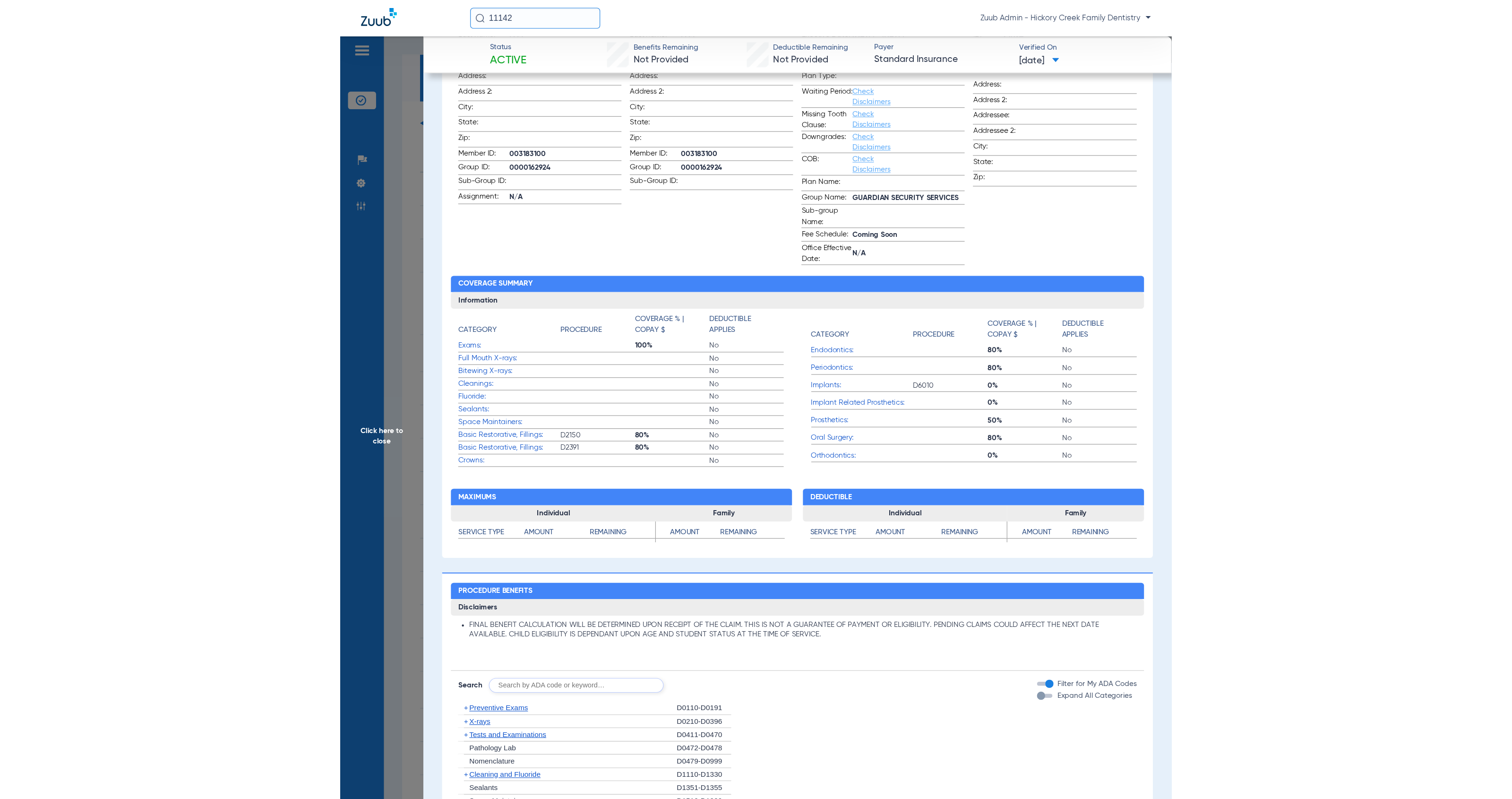
scroll to position [194, 0]
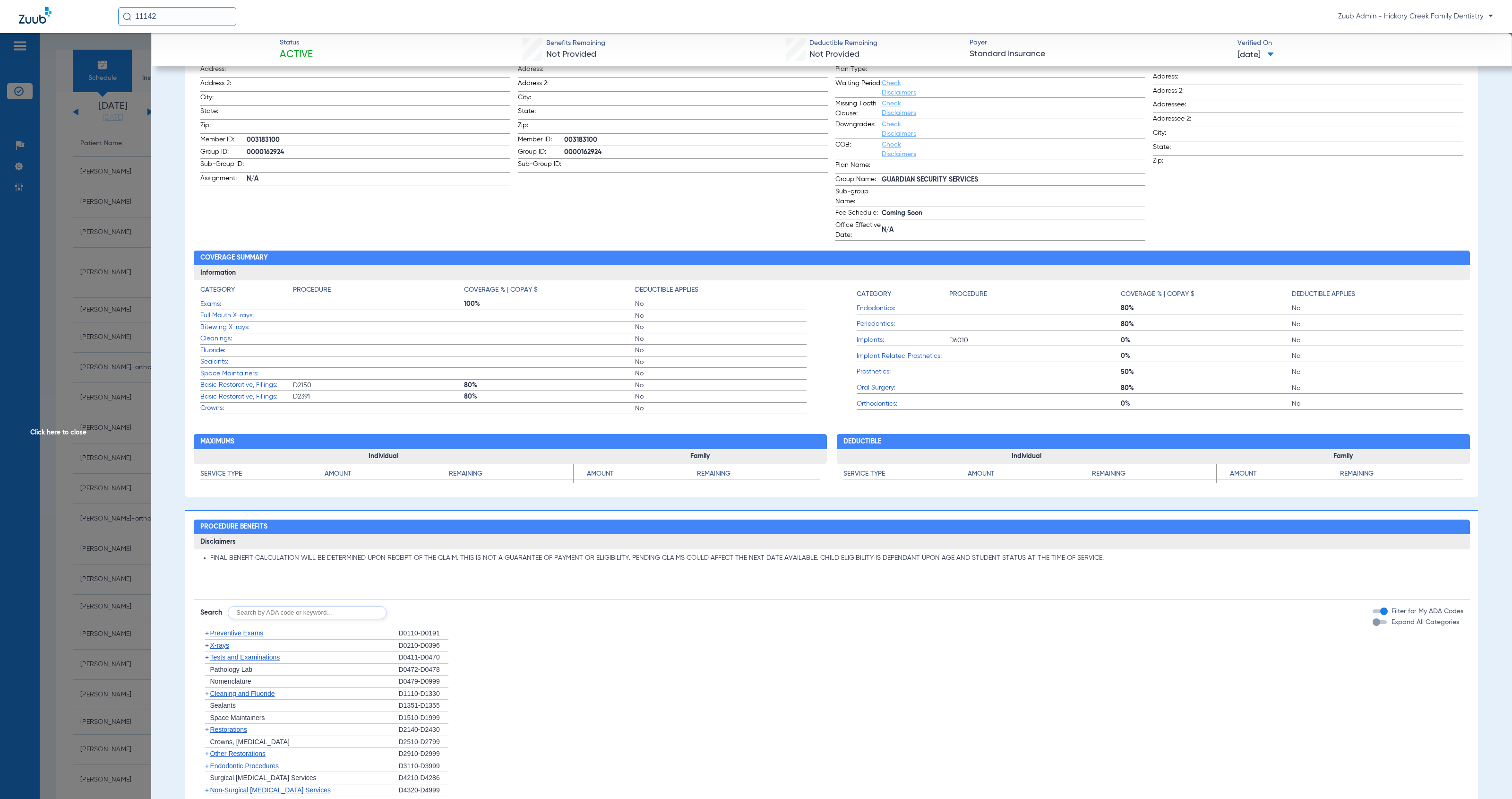
click at [50, 430] on span "Click here to close" at bounding box center [75, 433] width 151 height 799
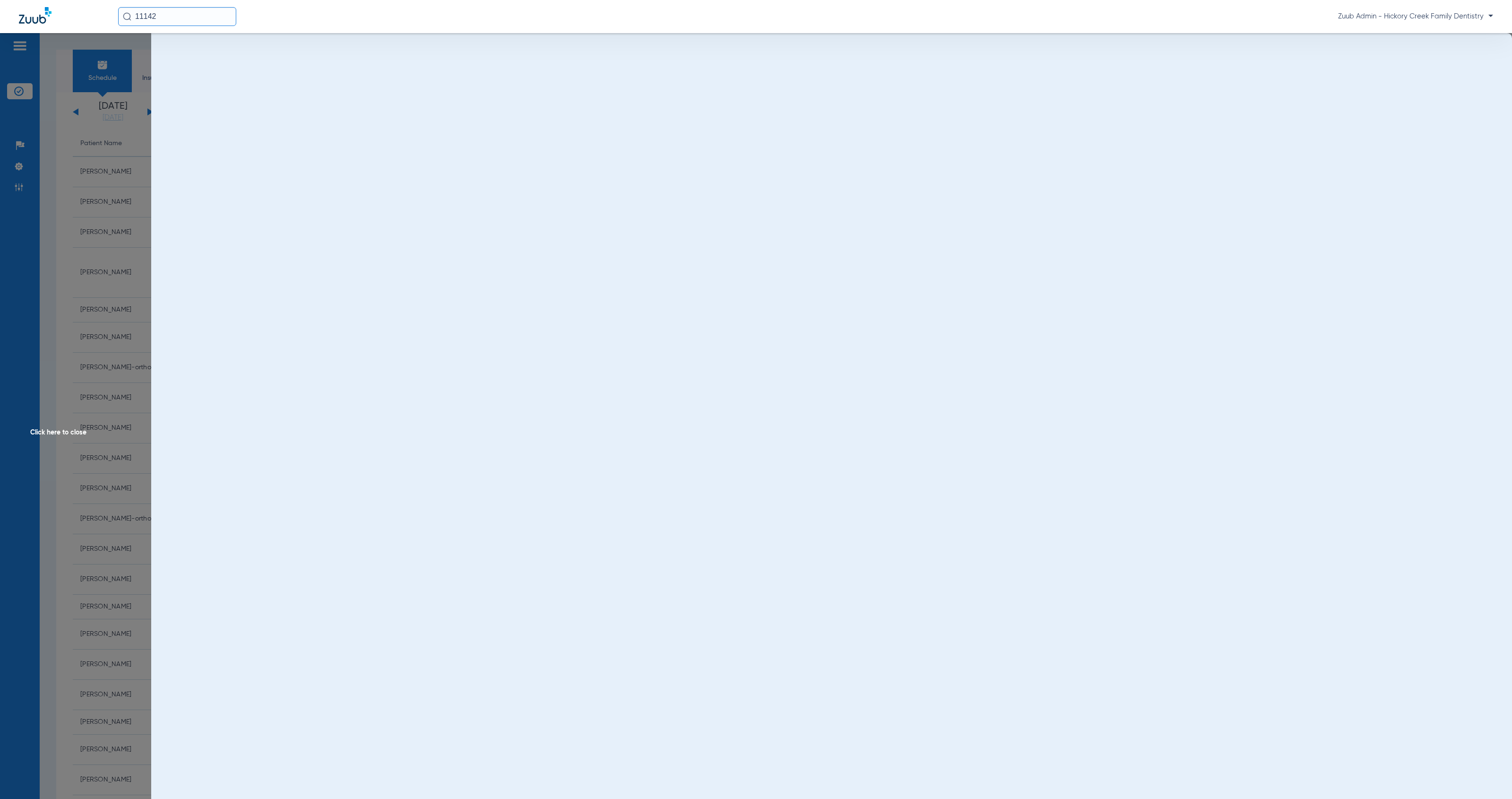
scroll to position [0, 0]
